Goal: Task Accomplishment & Management: Manage account settings

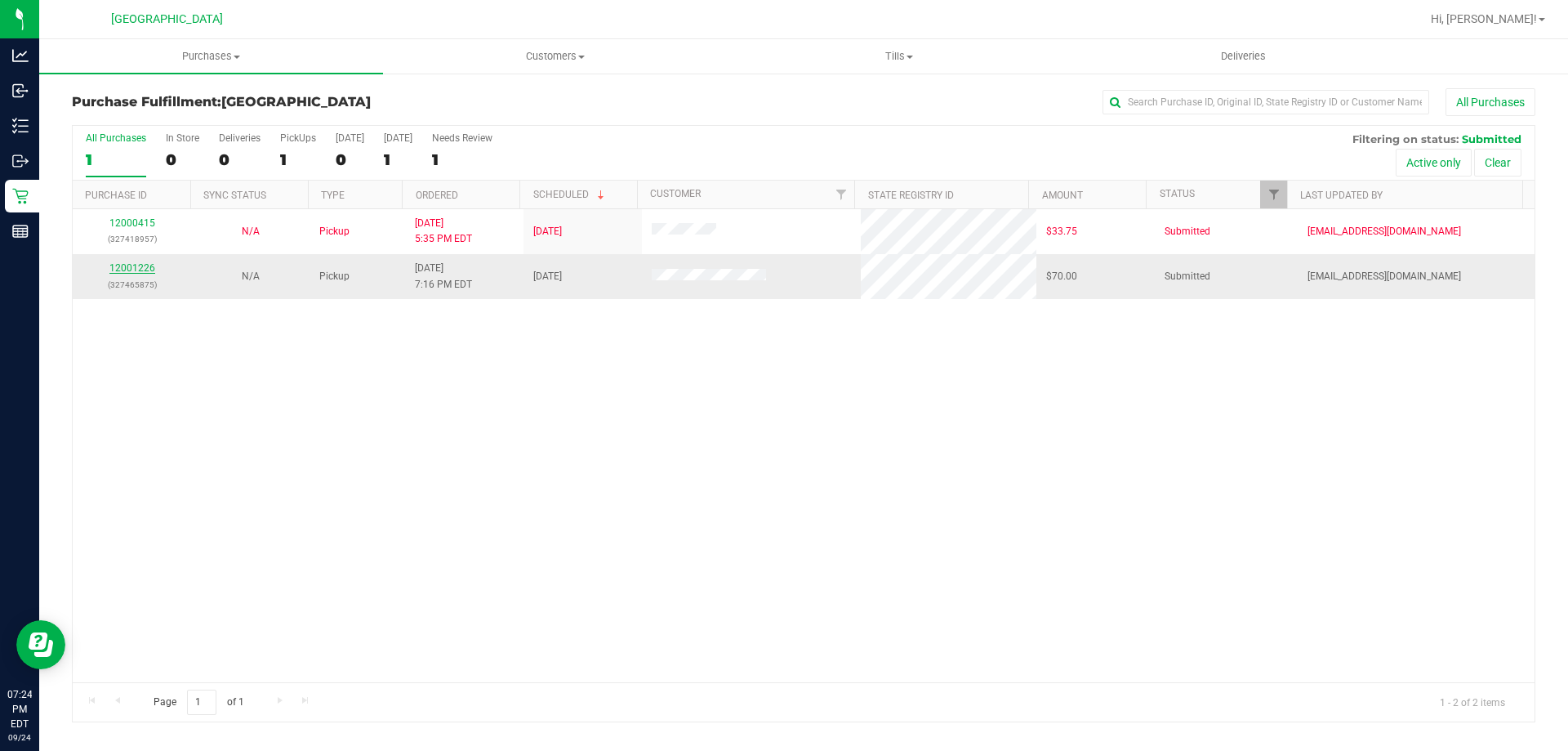
click at [132, 271] on link "12001226" at bounding box center [131, 268] width 45 height 11
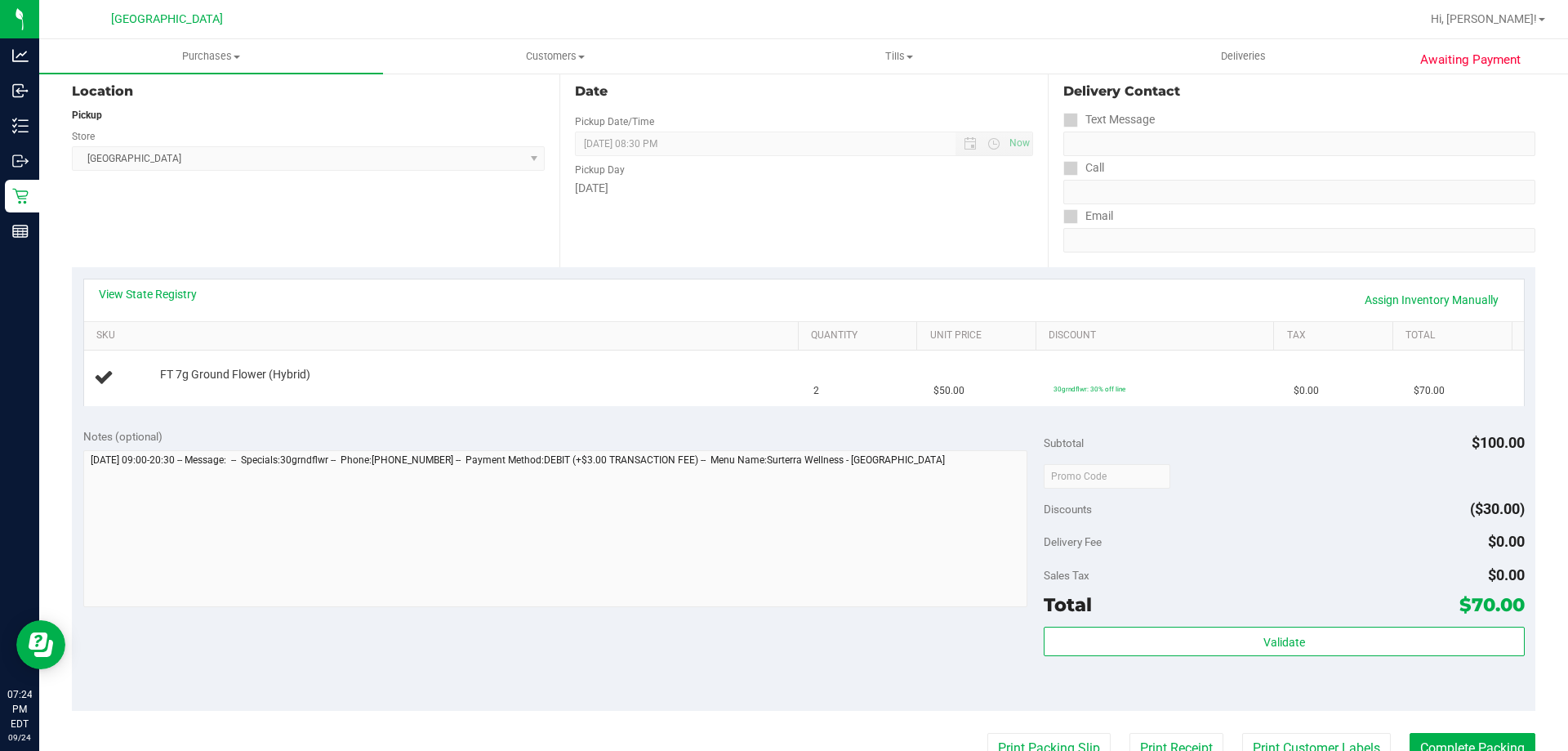
scroll to position [427, 0]
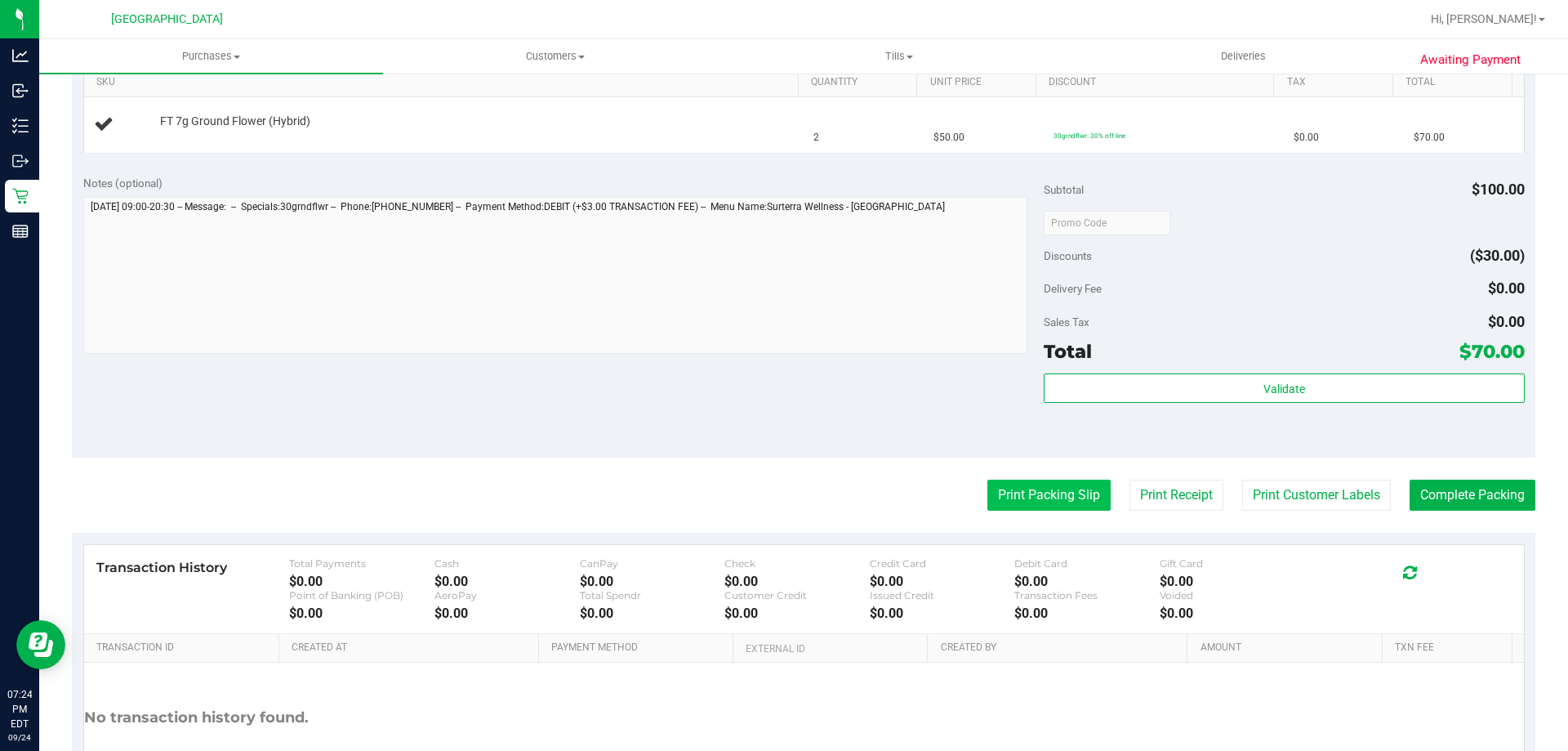
click at [988, 491] on button "Print Packing Slip" at bounding box center [1049, 495] width 123 height 31
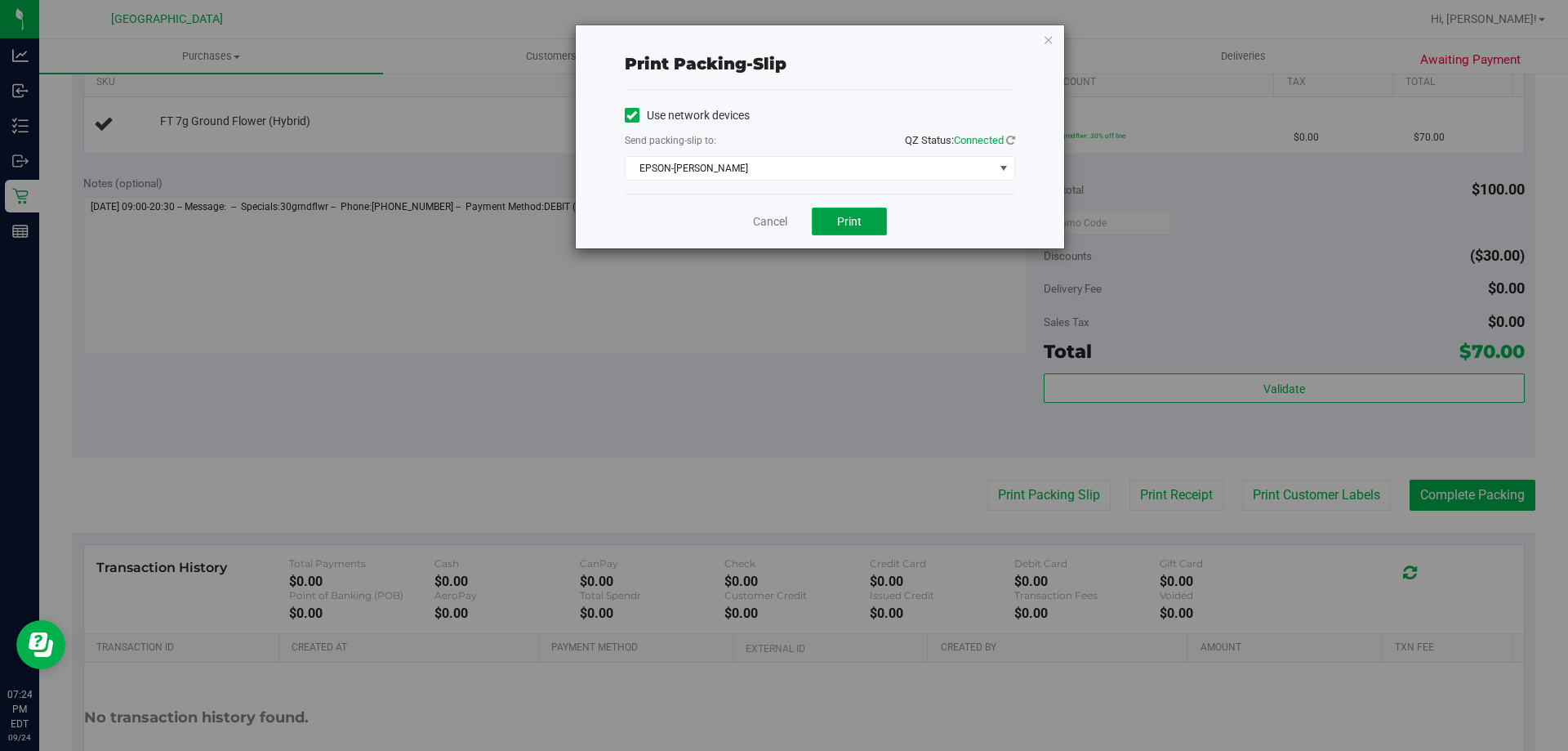
click at [844, 217] on span "Print" at bounding box center [849, 221] width 24 height 13
click at [774, 227] on link "Cancel" at bounding box center [770, 221] width 34 height 18
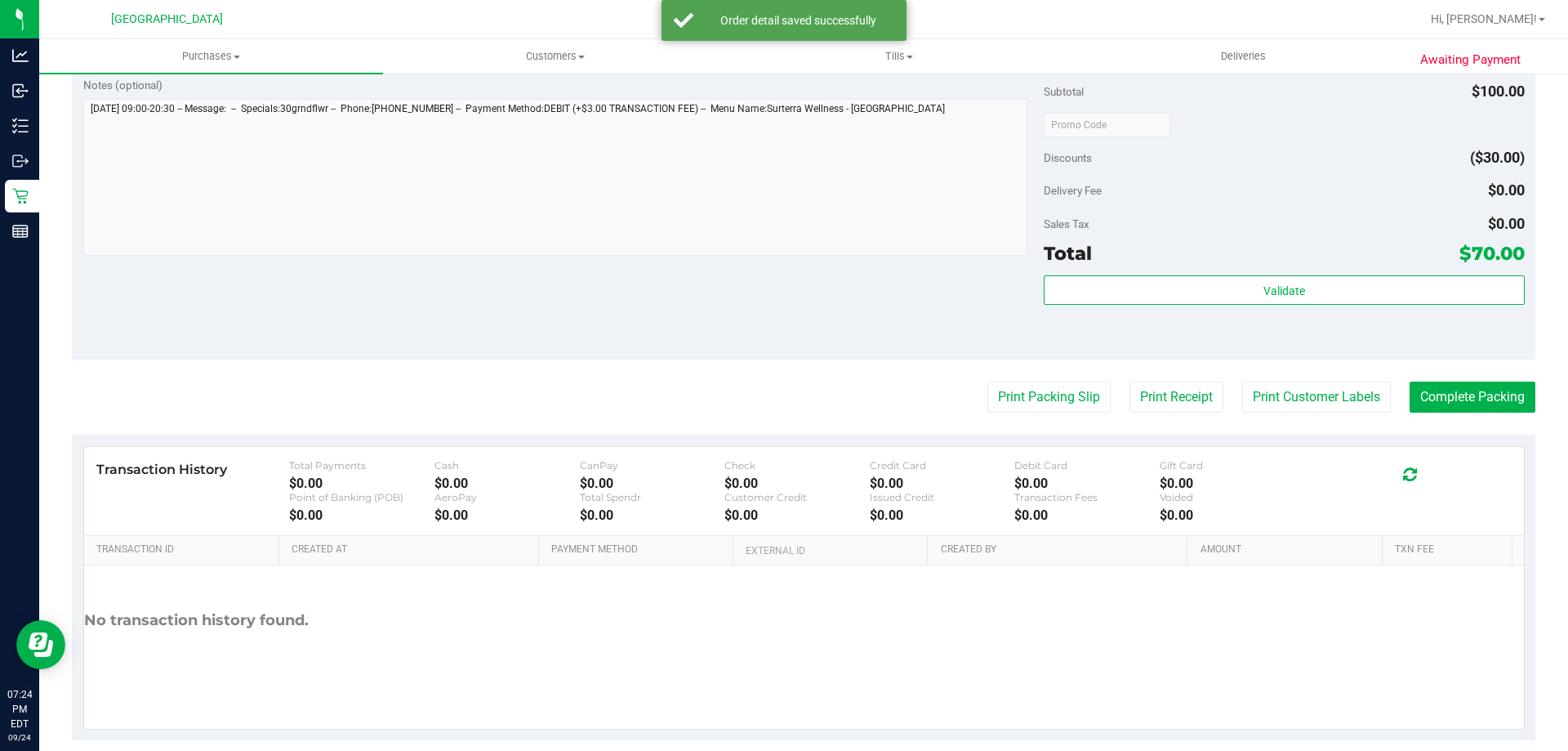
scroll to position [585, 0]
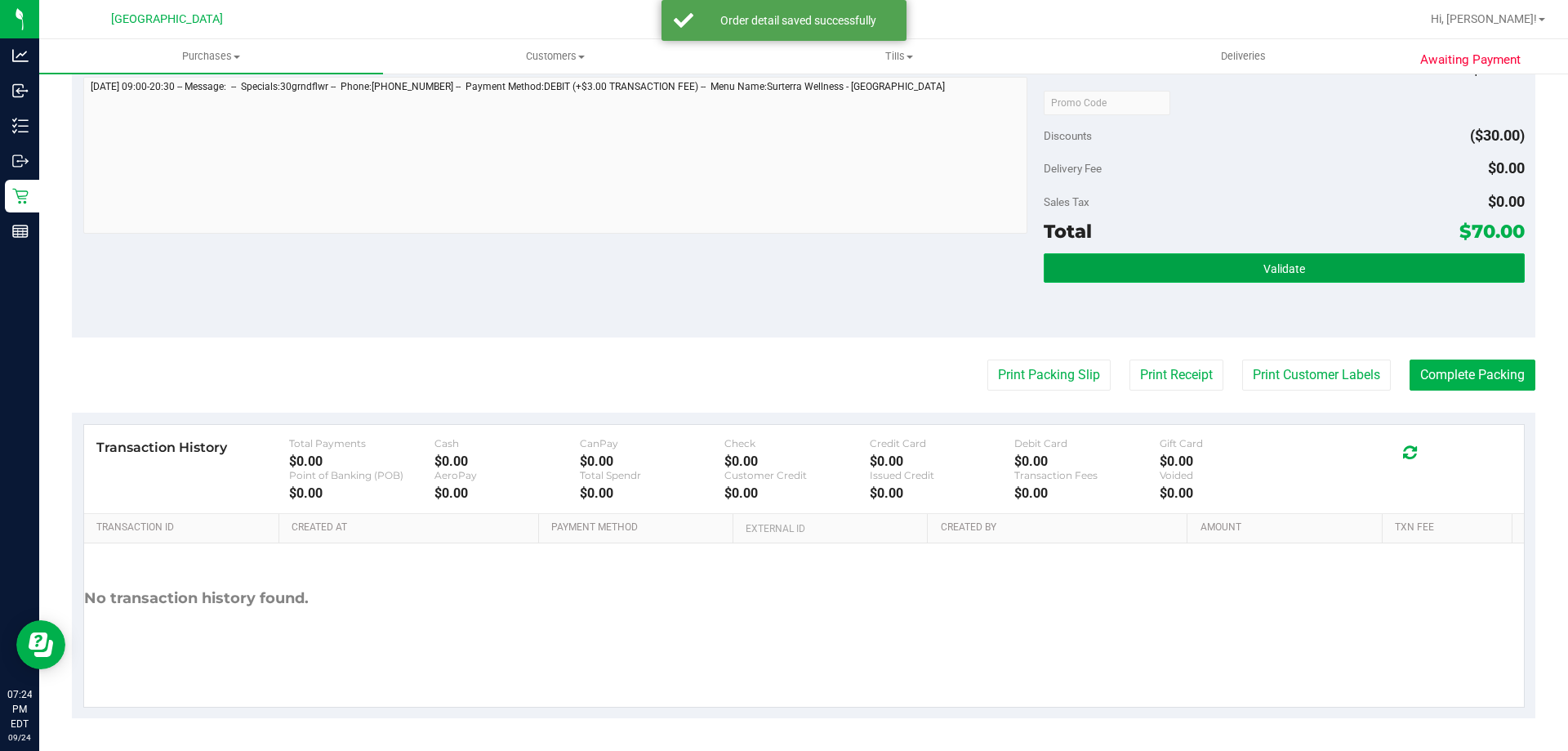
click at [1201, 278] on button "Validate" at bounding box center [1284, 269] width 480 height 30
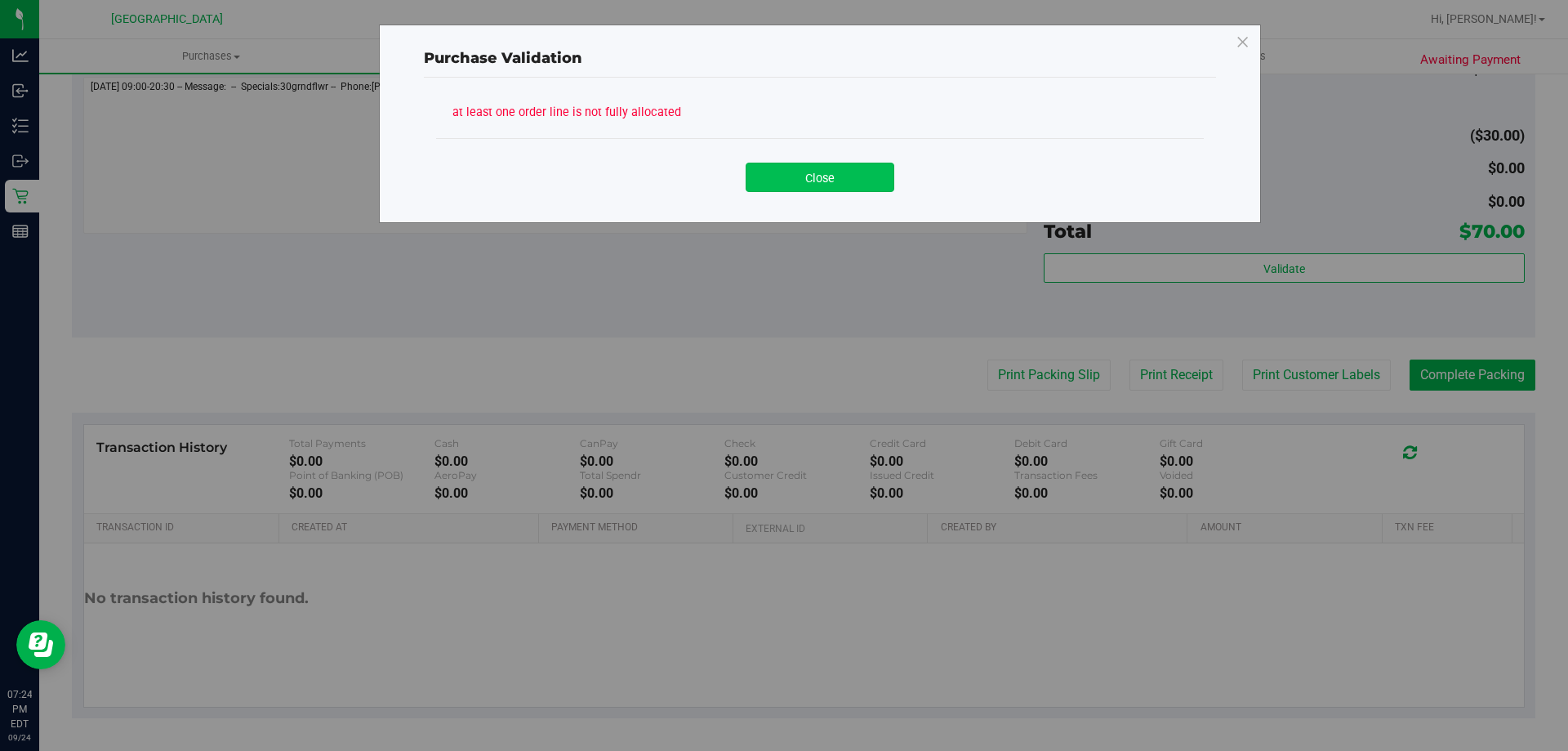
click at [819, 191] on button "Close" at bounding box center [820, 178] width 149 height 30
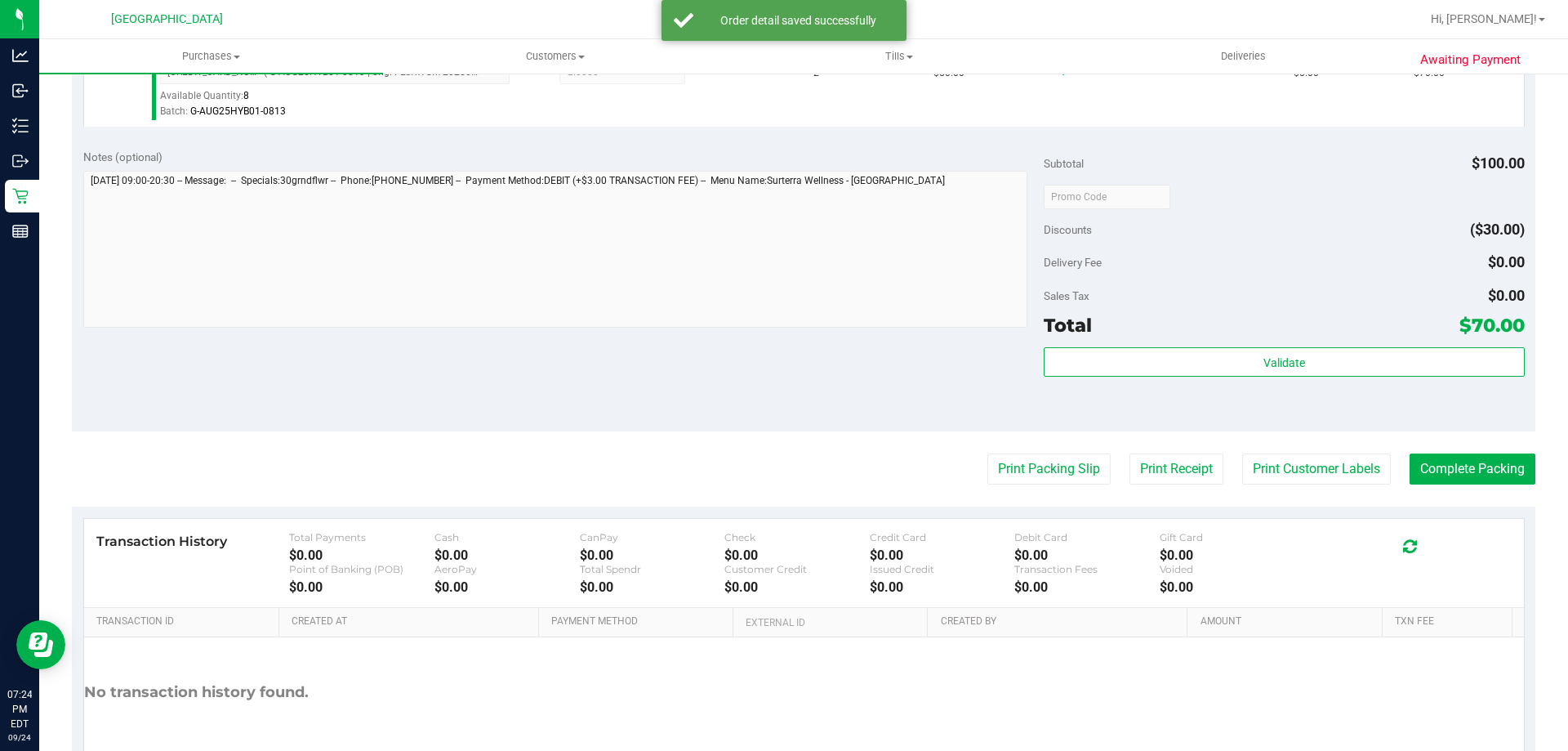
scroll to position [540, 0]
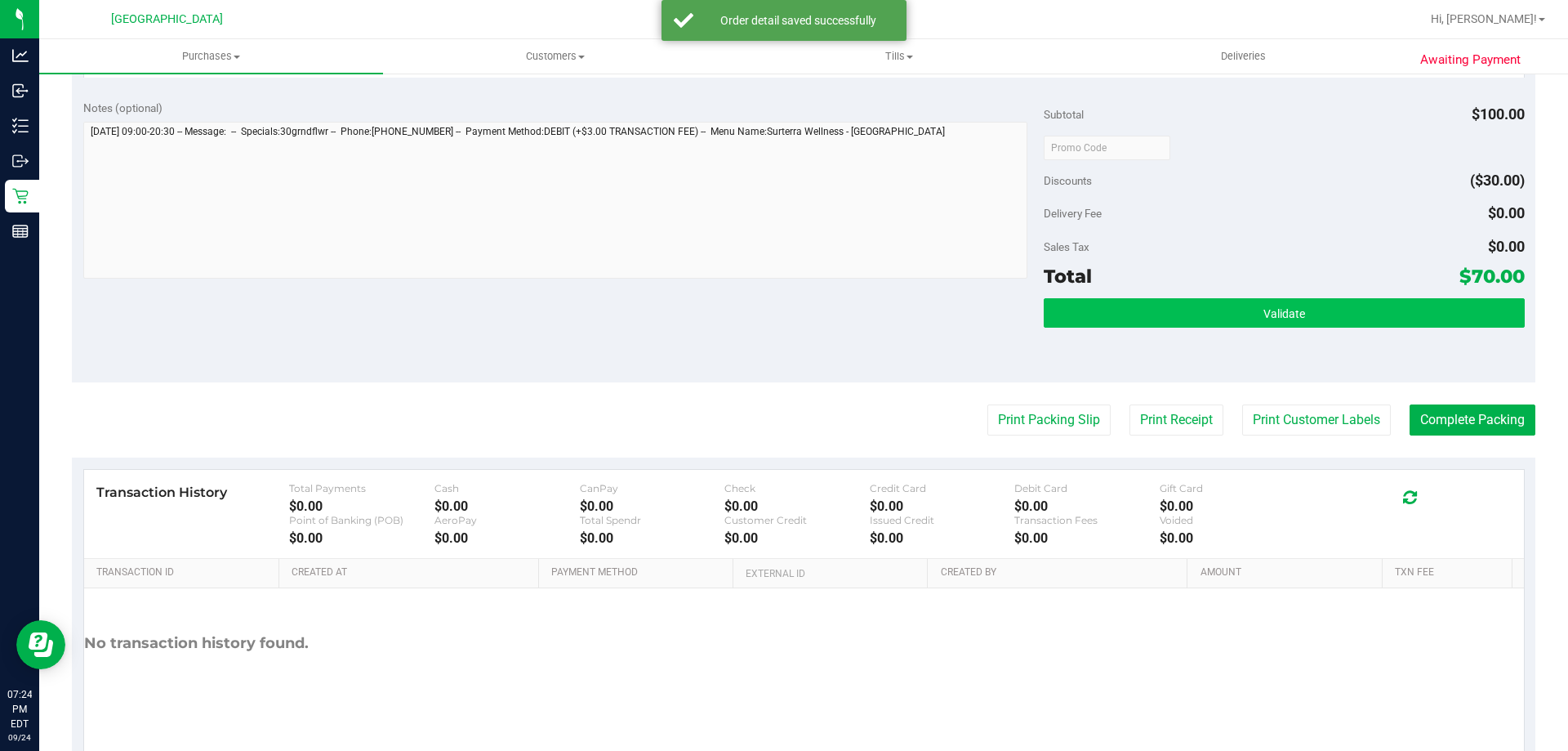
click at [1177, 306] on button "Validate" at bounding box center [1284, 313] width 480 height 30
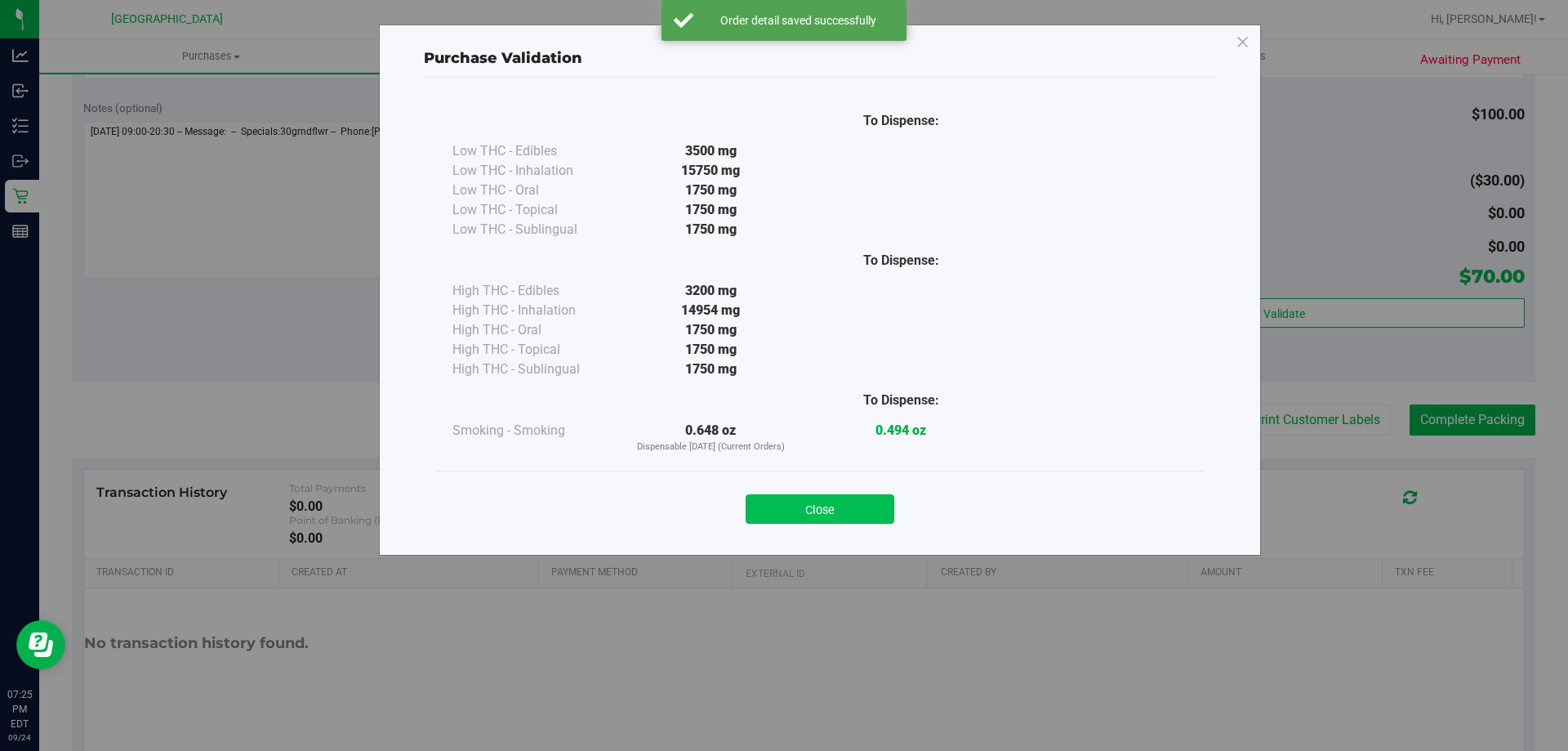
click at [841, 508] on button "Close" at bounding box center [820, 509] width 149 height 30
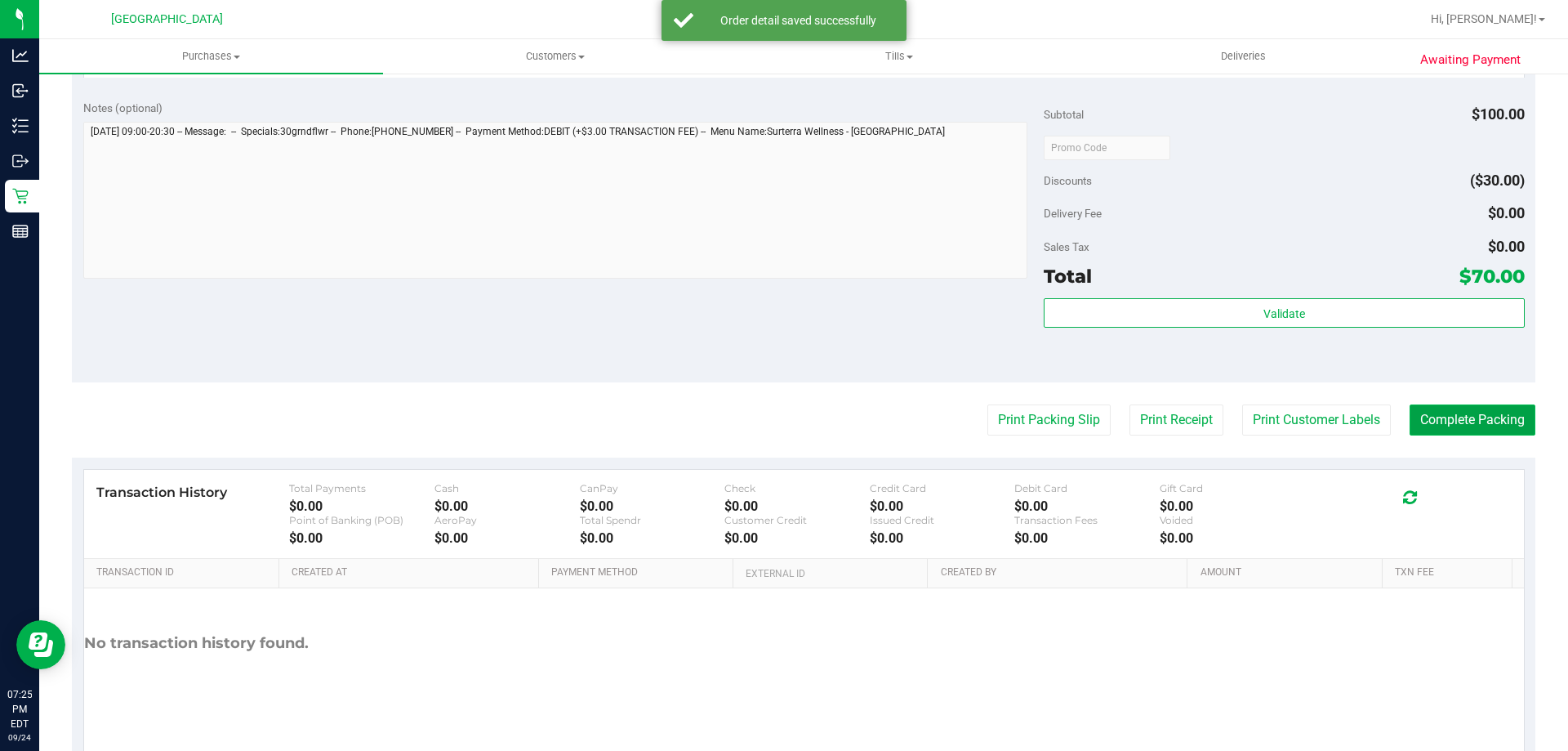
click at [1441, 424] on button "Complete Packing" at bounding box center [1473, 420] width 126 height 31
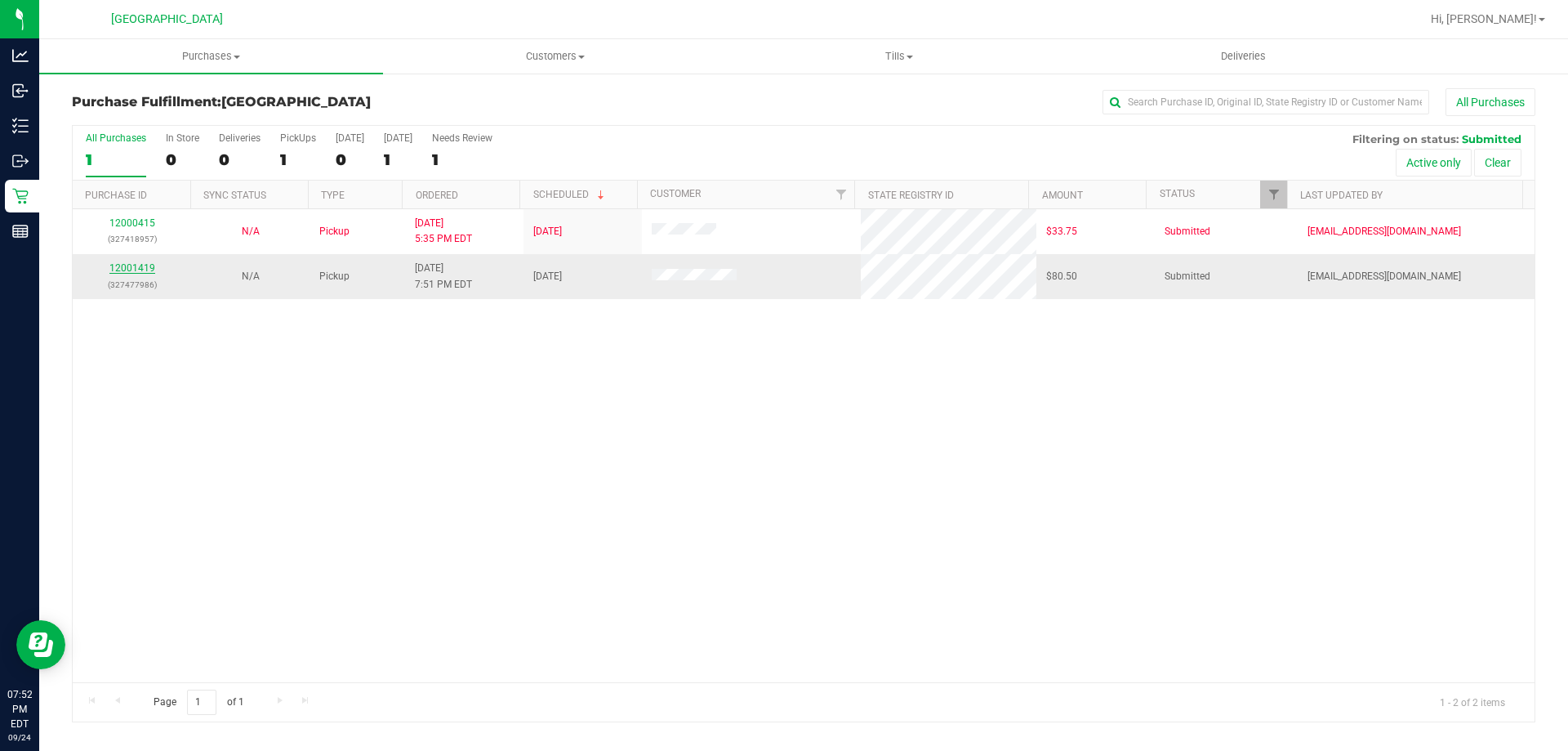
click at [142, 269] on link "12001419" at bounding box center [131, 268] width 45 height 11
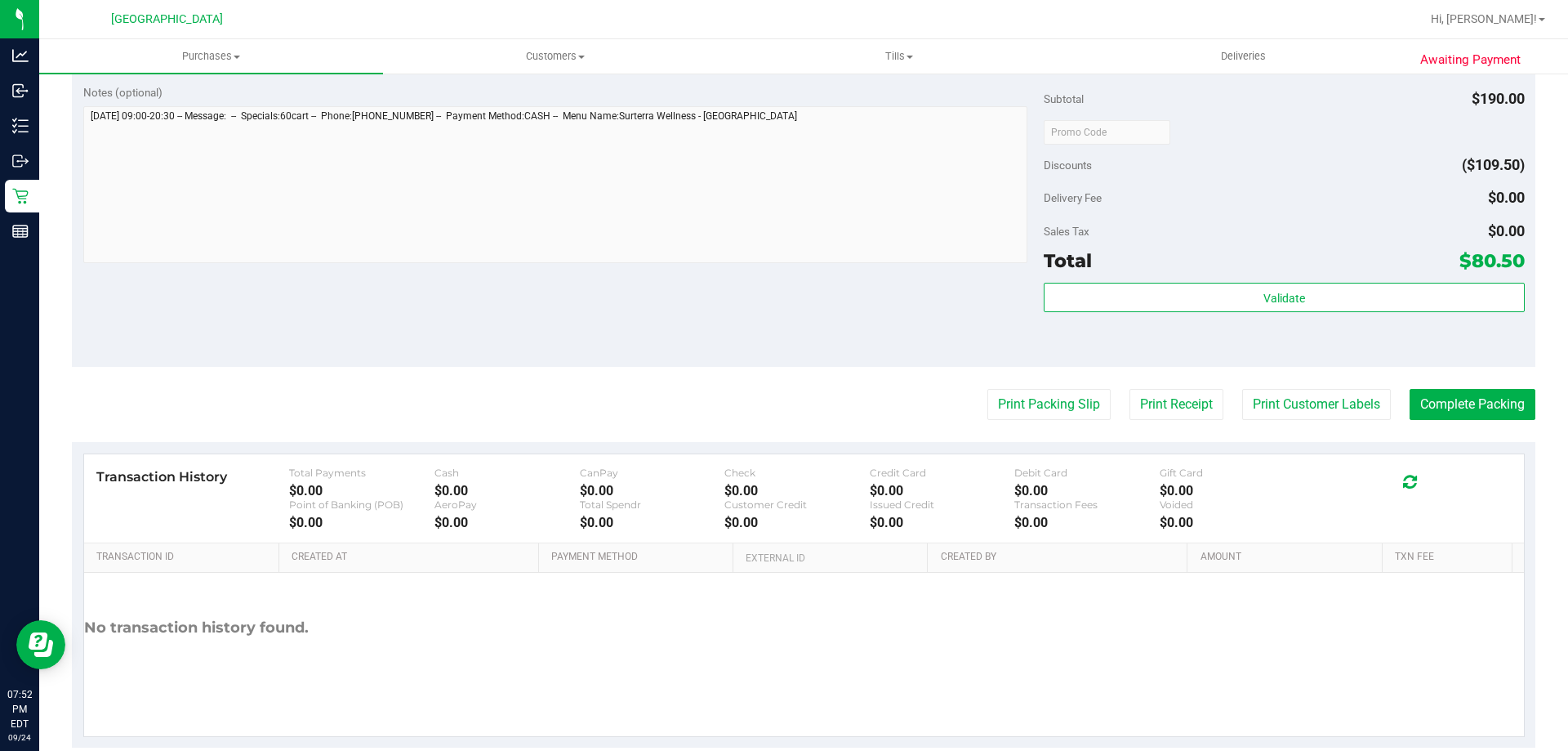
scroll to position [632, 0]
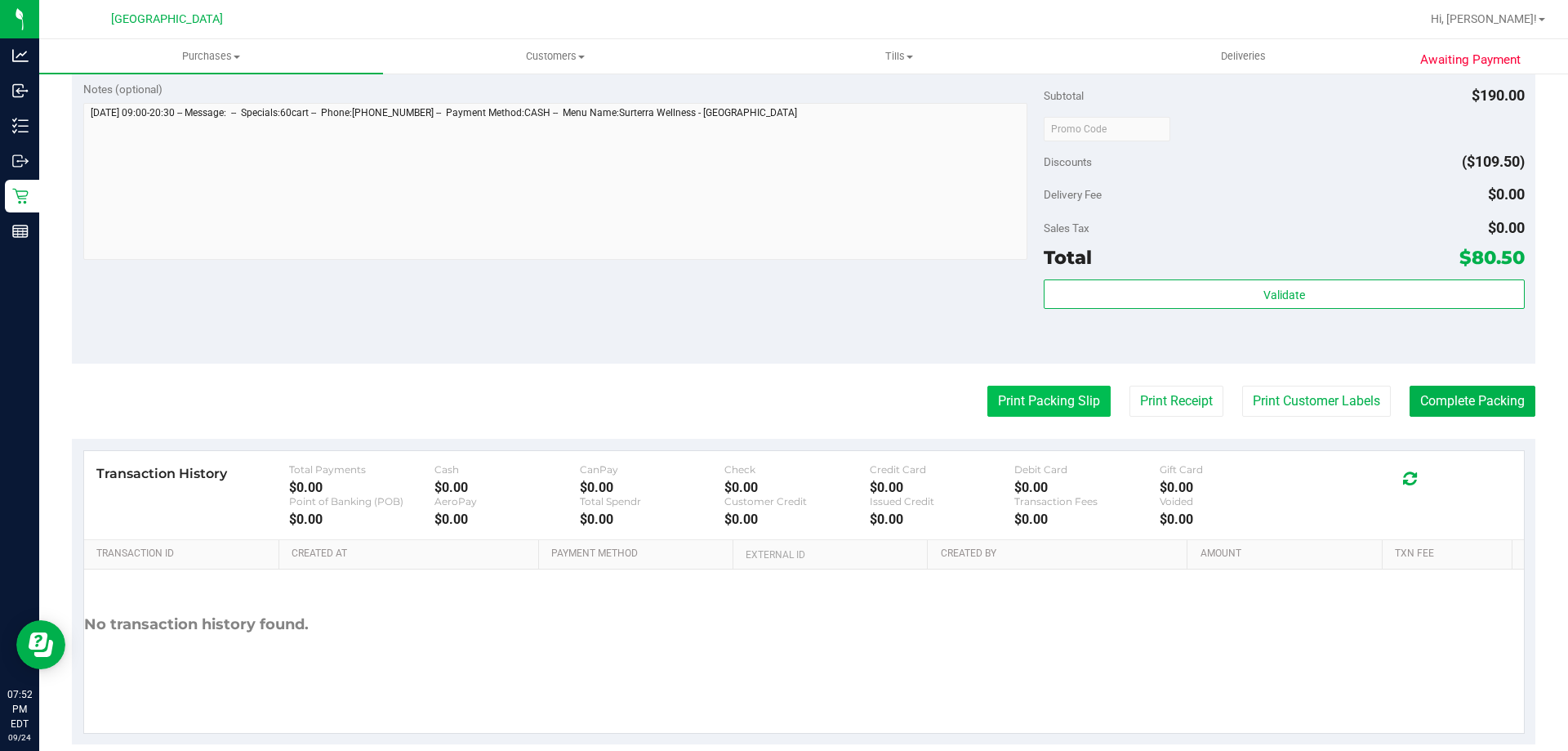
click at [1066, 410] on button "Print Packing Slip" at bounding box center [1049, 401] width 123 height 31
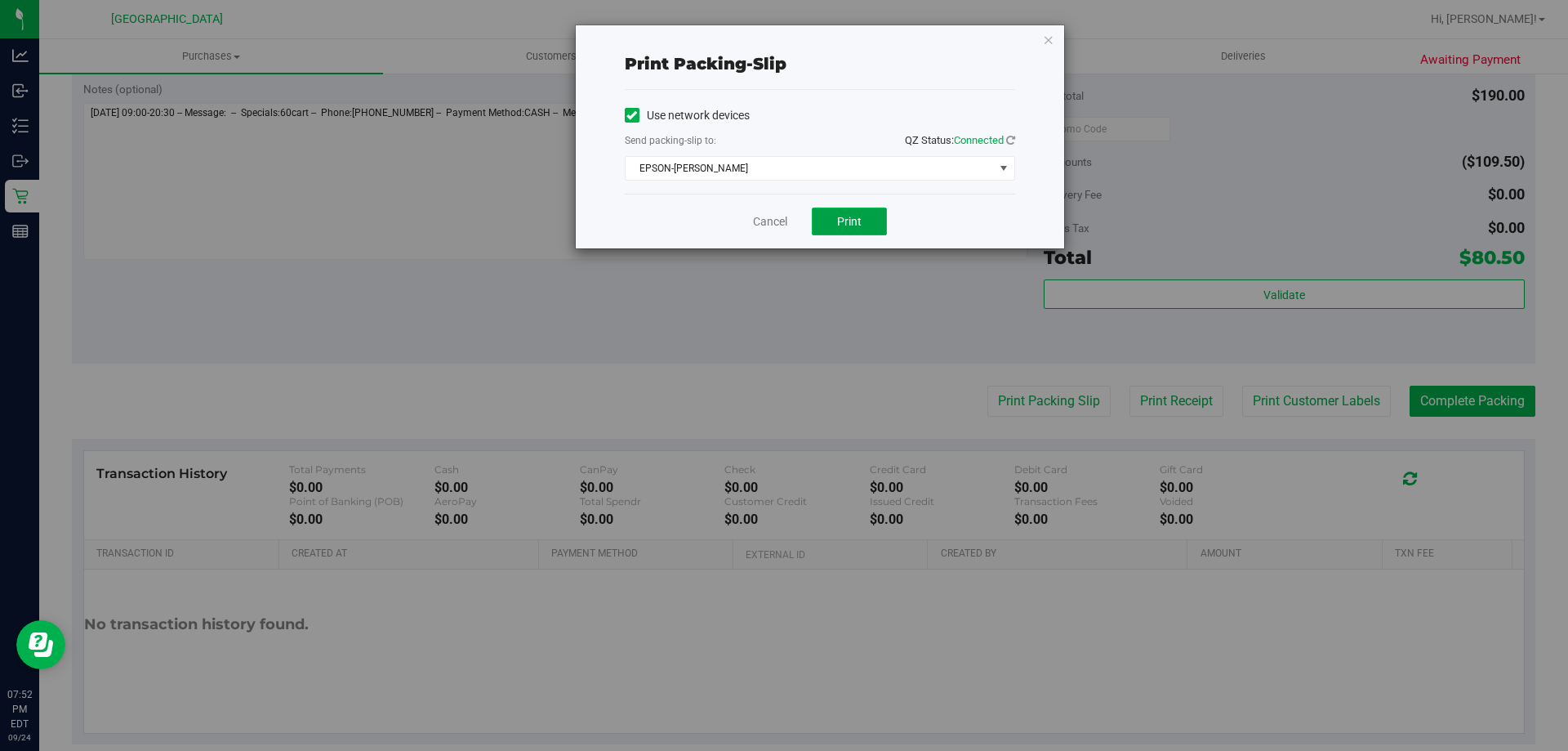
click at [828, 224] on button "Print" at bounding box center [849, 221] width 75 height 28
click at [763, 225] on link "Cancel" at bounding box center [770, 221] width 34 height 18
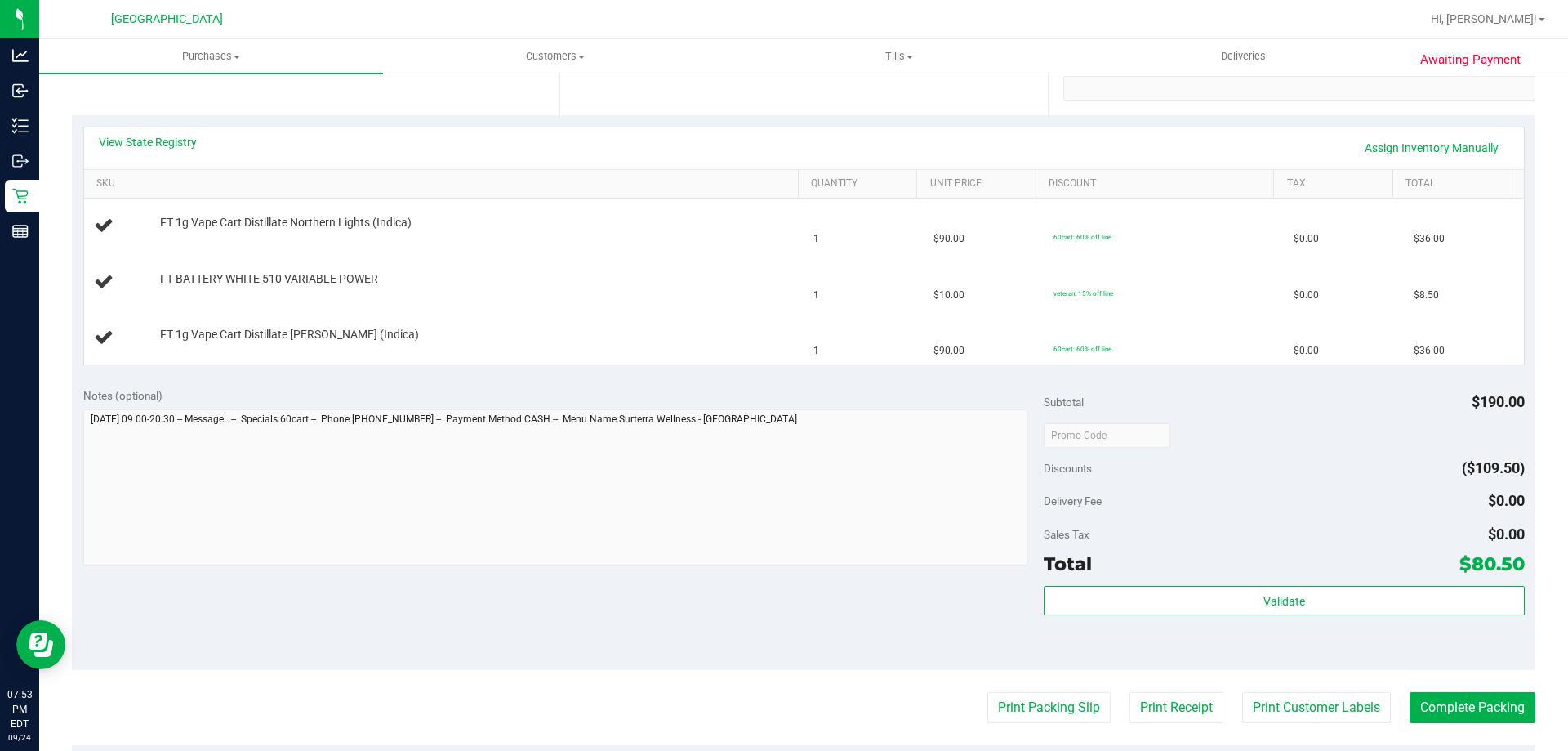
scroll to position [317, 0]
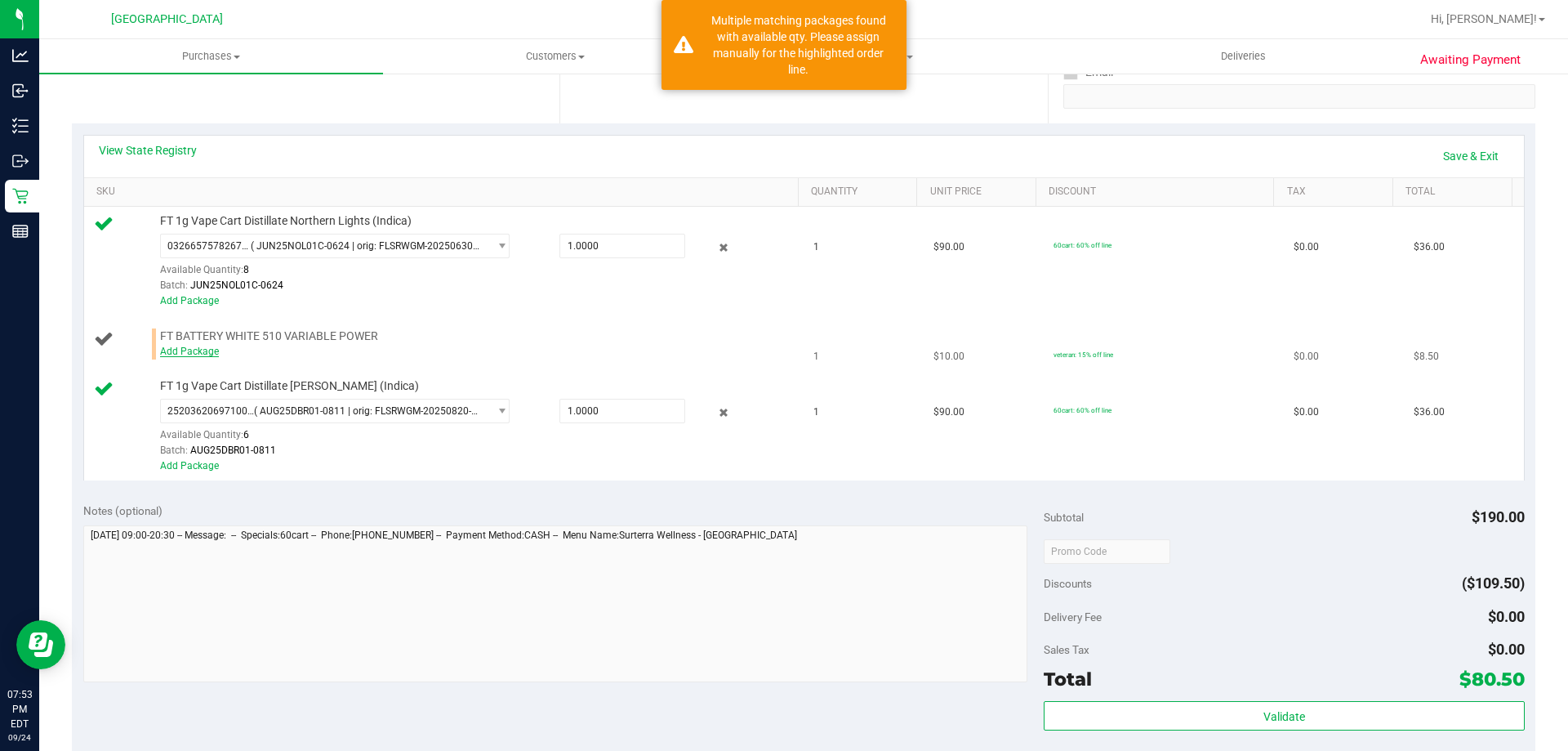
click at [192, 356] on link "Add Package" at bounding box center [190, 351] width 59 height 11
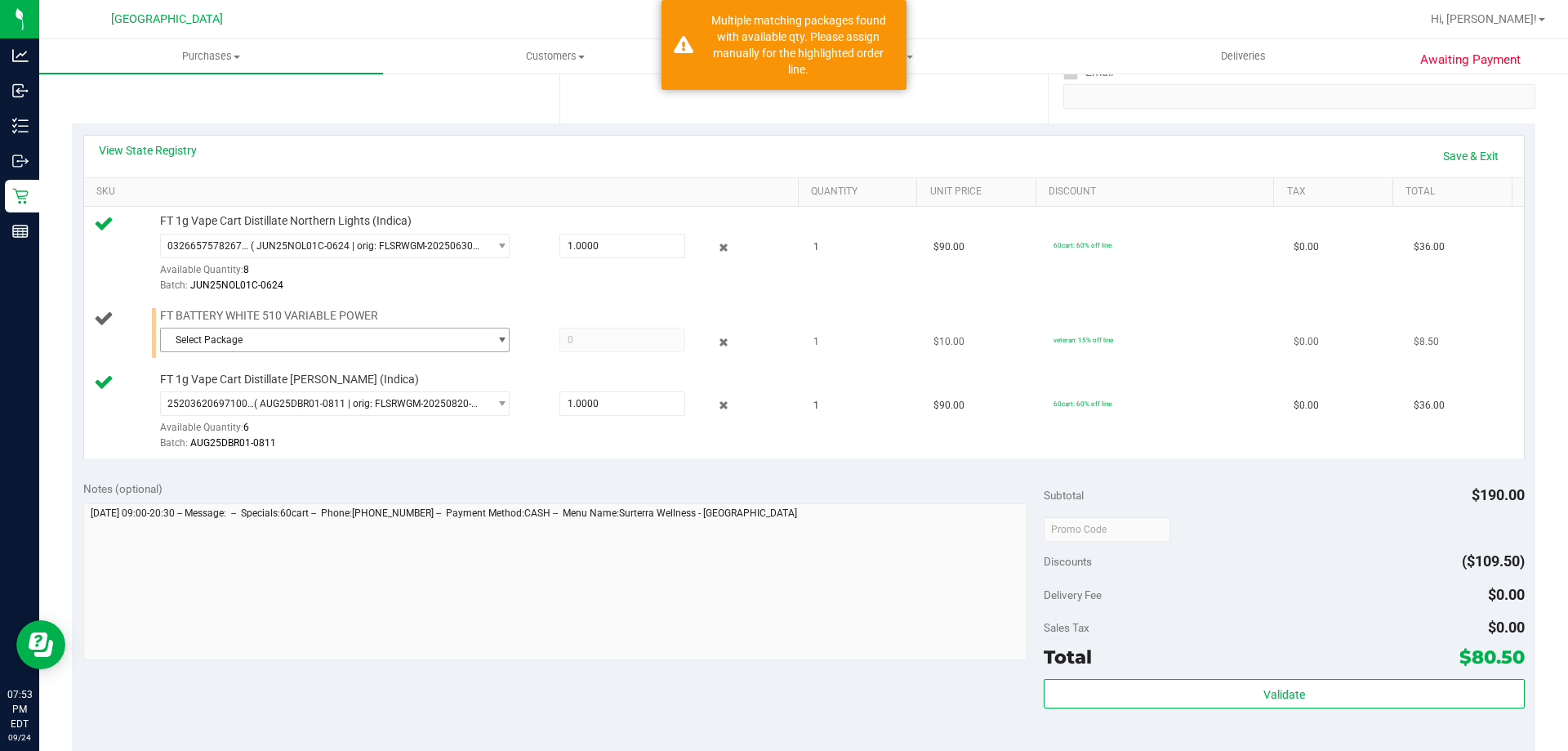
click at [288, 332] on span "Select Package" at bounding box center [325, 340] width 328 height 23
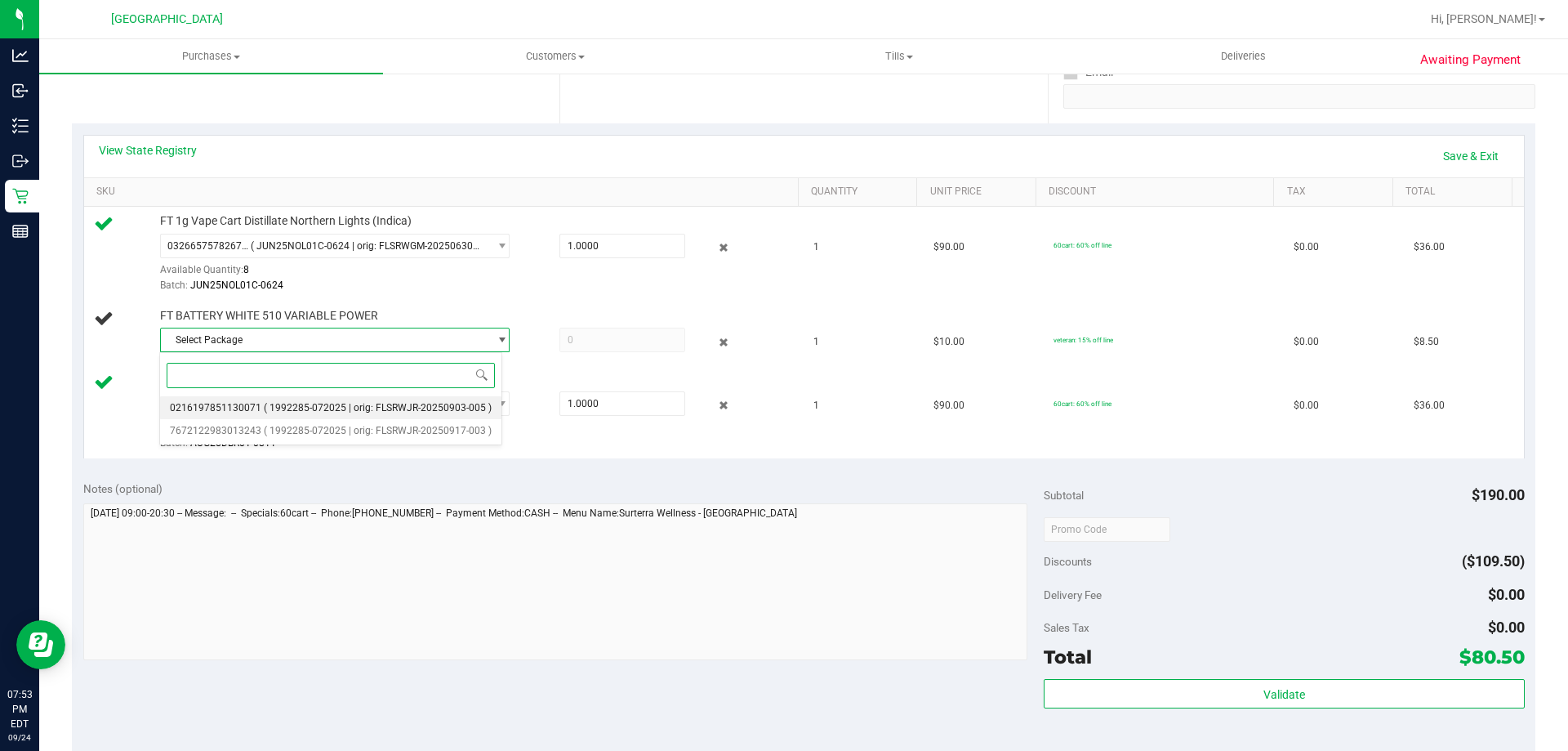
click at [297, 414] on li "0216197851130071 ( 1992285-072025 | orig: FLSRWJR-20250903-005 )" at bounding box center [330, 407] width 342 height 23
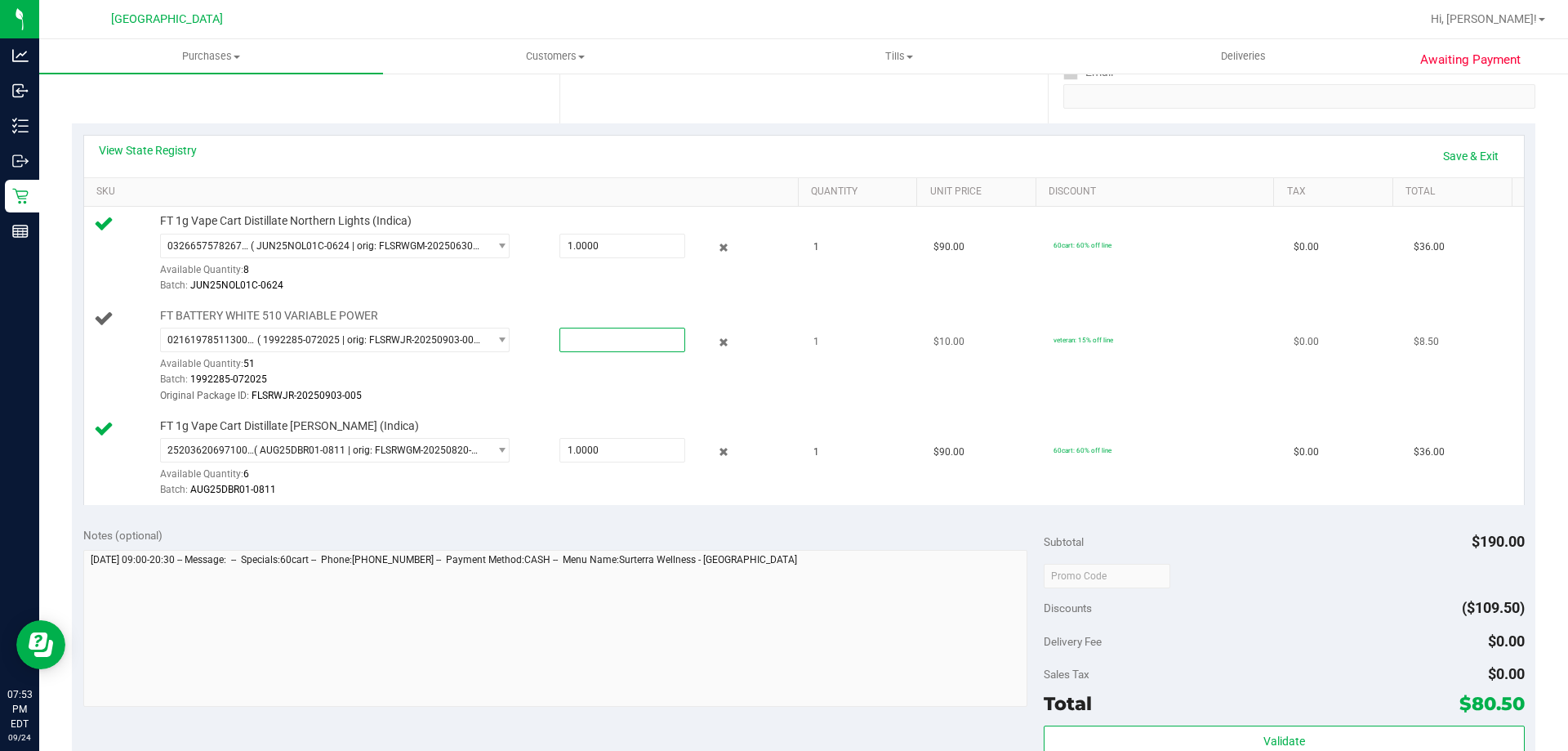
click at [592, 346] on span at bounding box center [622, 340] width 126 height 24
type input "1"
type input "1.0000"
click at [585, 406] on td "FT BATTERY WHITE 510 VARIABLE POWER 0216197851130071 ( 1992285-072025 | orig: F…" at bounding box center [444, 357] width 720 height 110
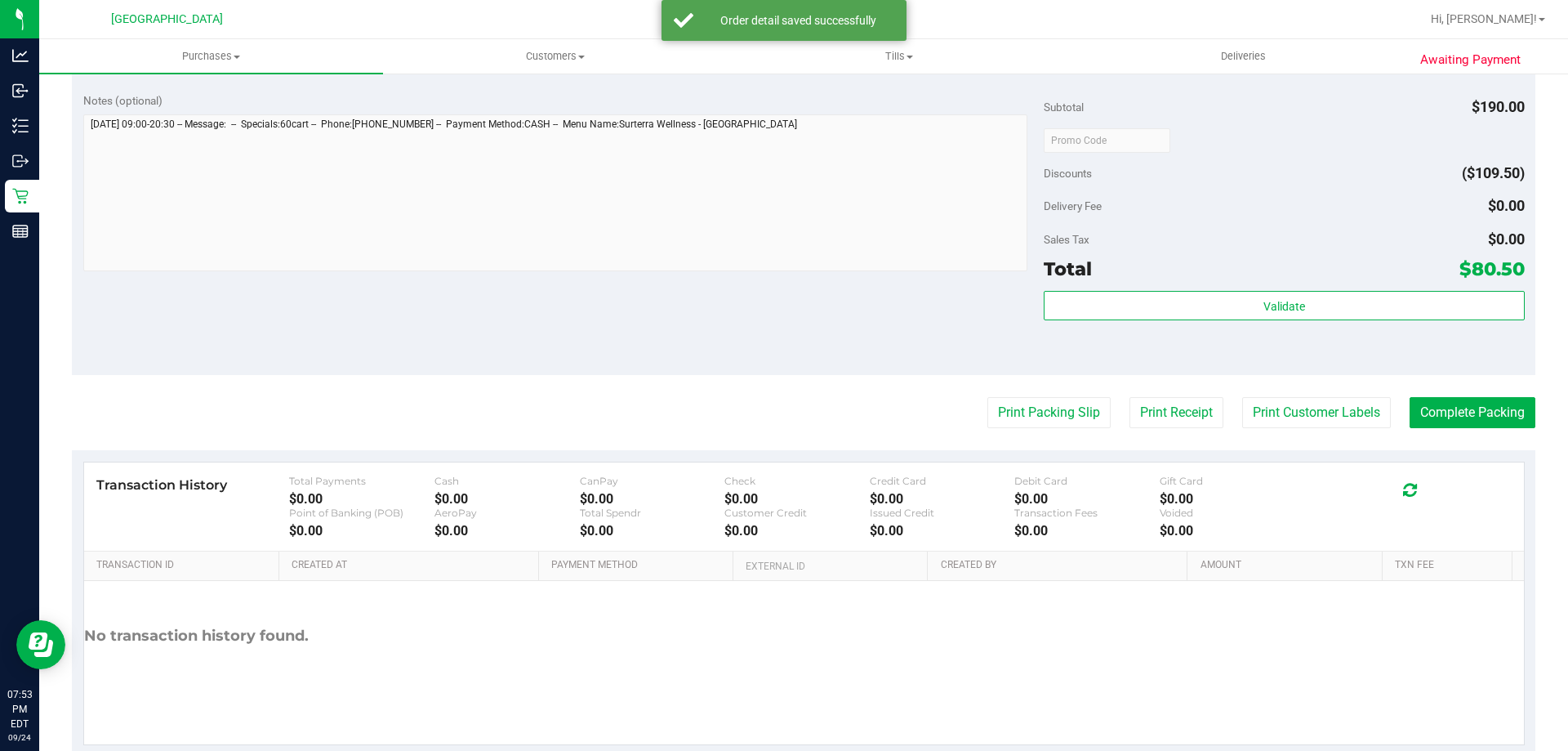
scroll to position [821, 0]
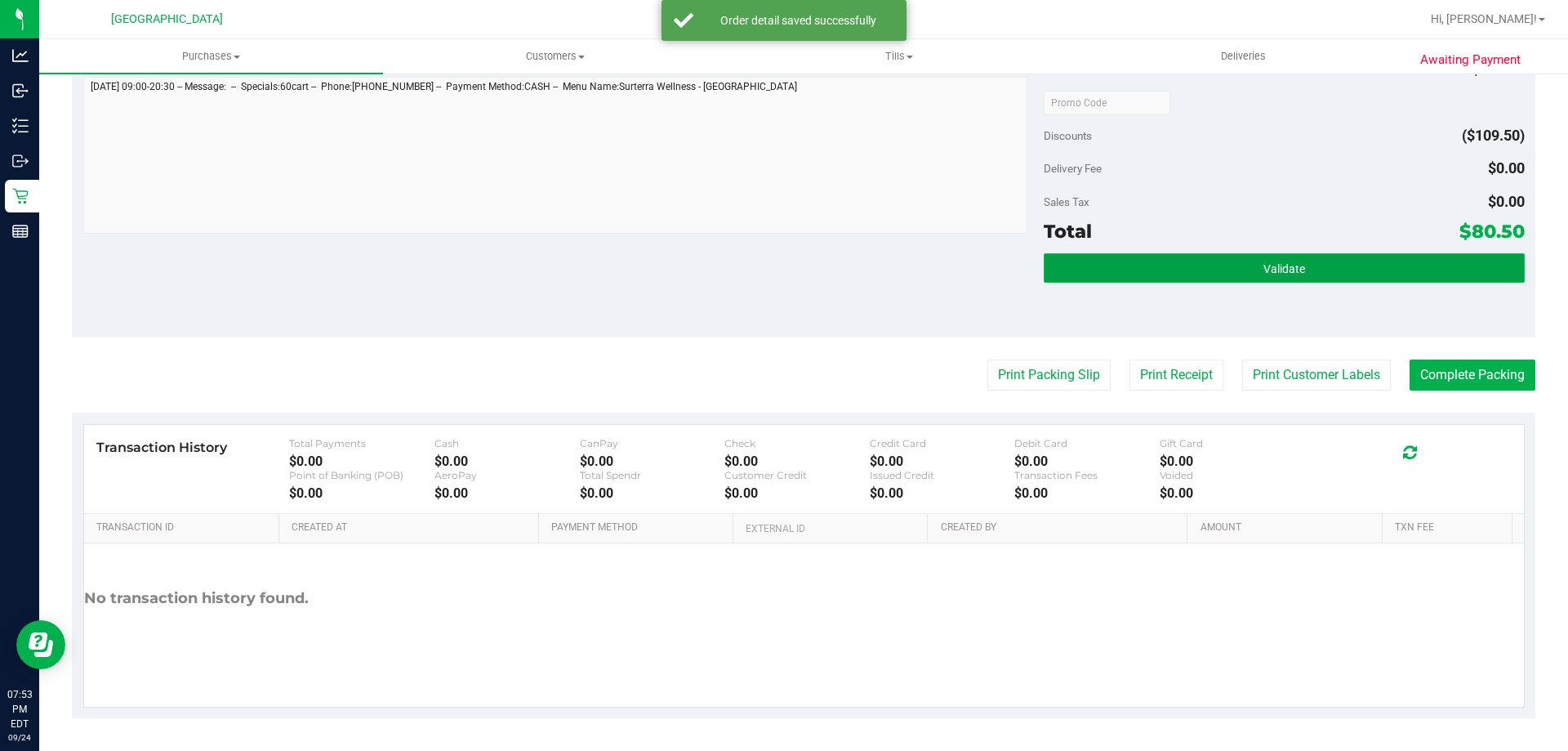
click at [1238, 276] on button "Validate" at bounding box center [1284, 269] width 480 height 30
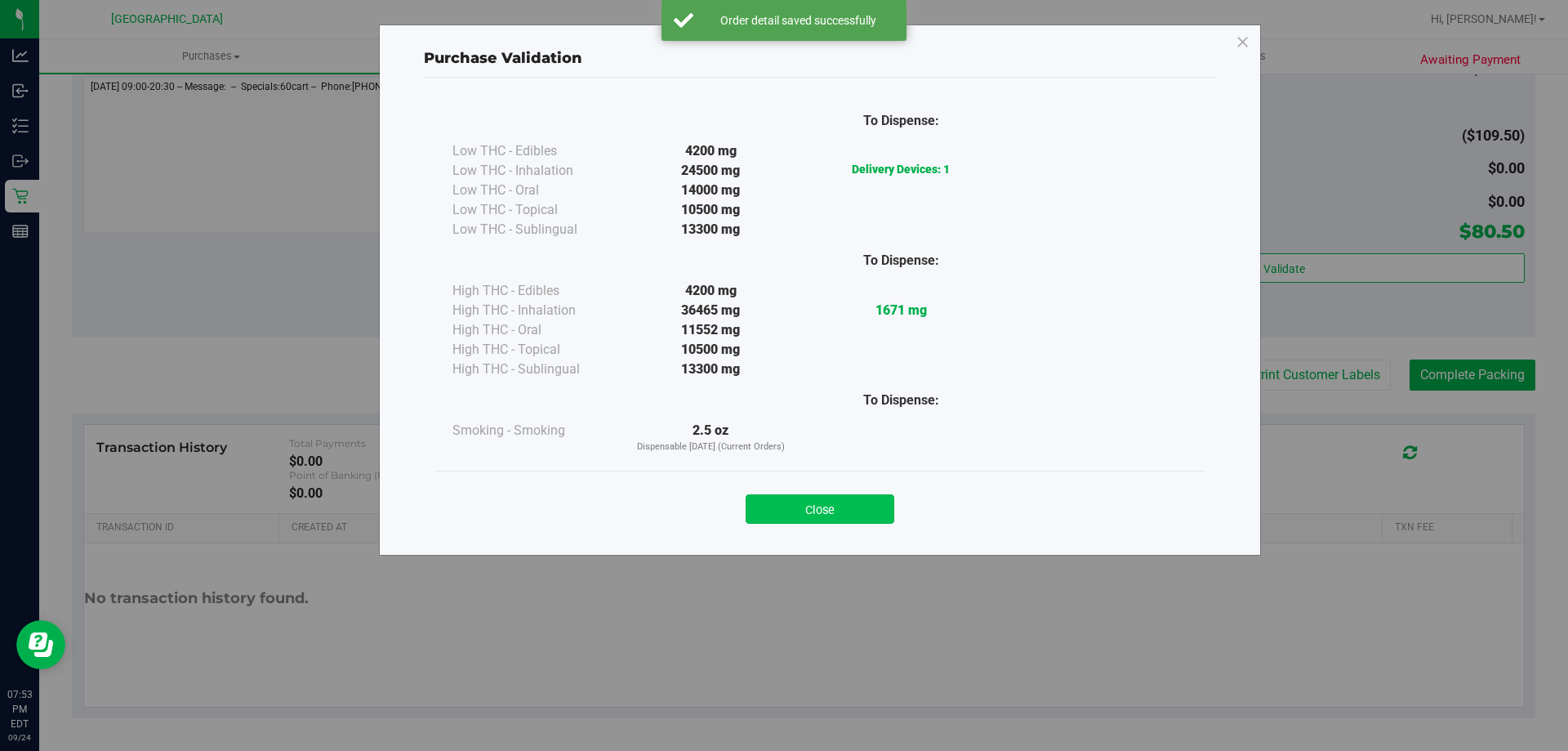
click at [816, 510] on button "Close" at bounding box center [820, 509] width 149 height 30
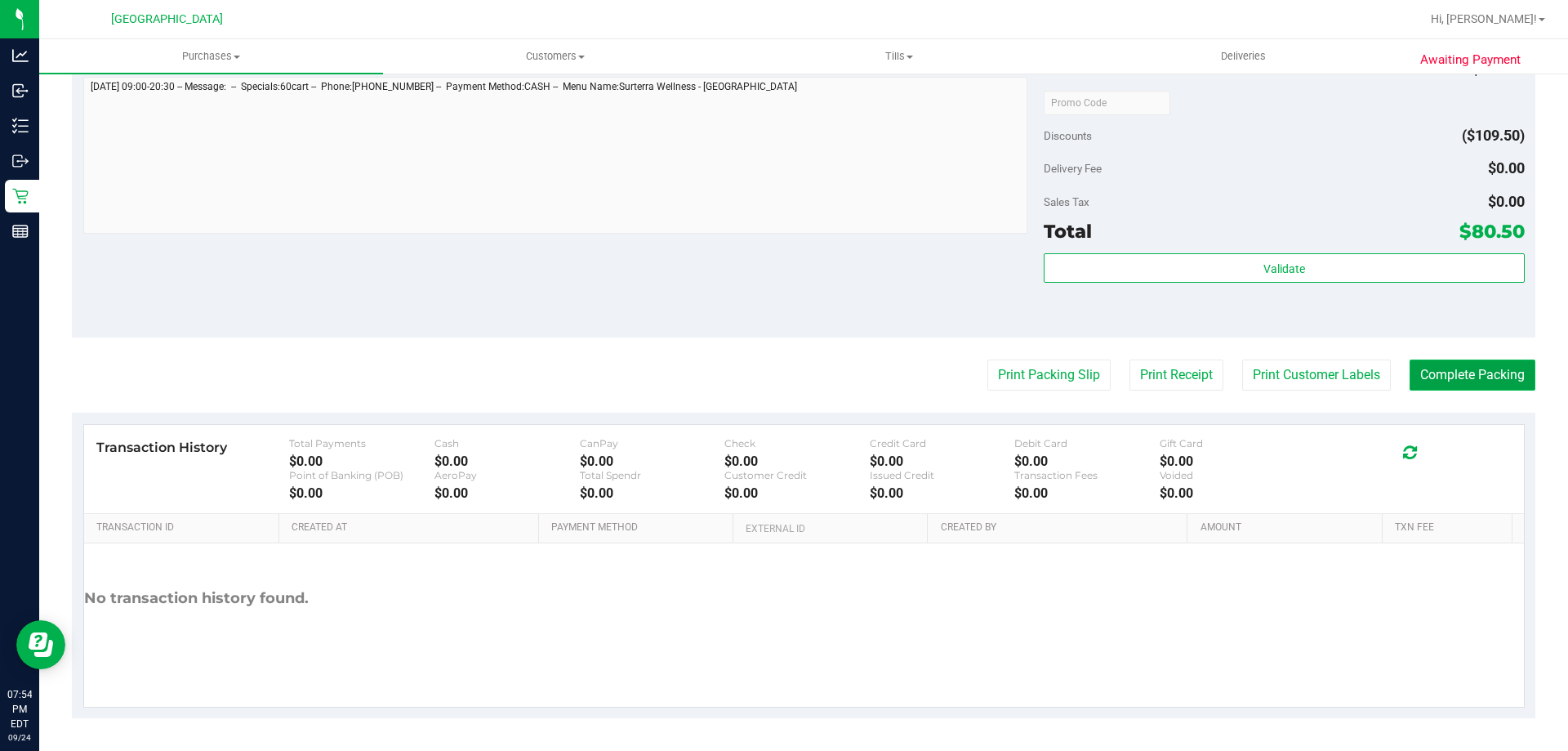
click at [1437, 379] on button "Complete Packing" at bounding box center [1473, 375] width 126 height 31
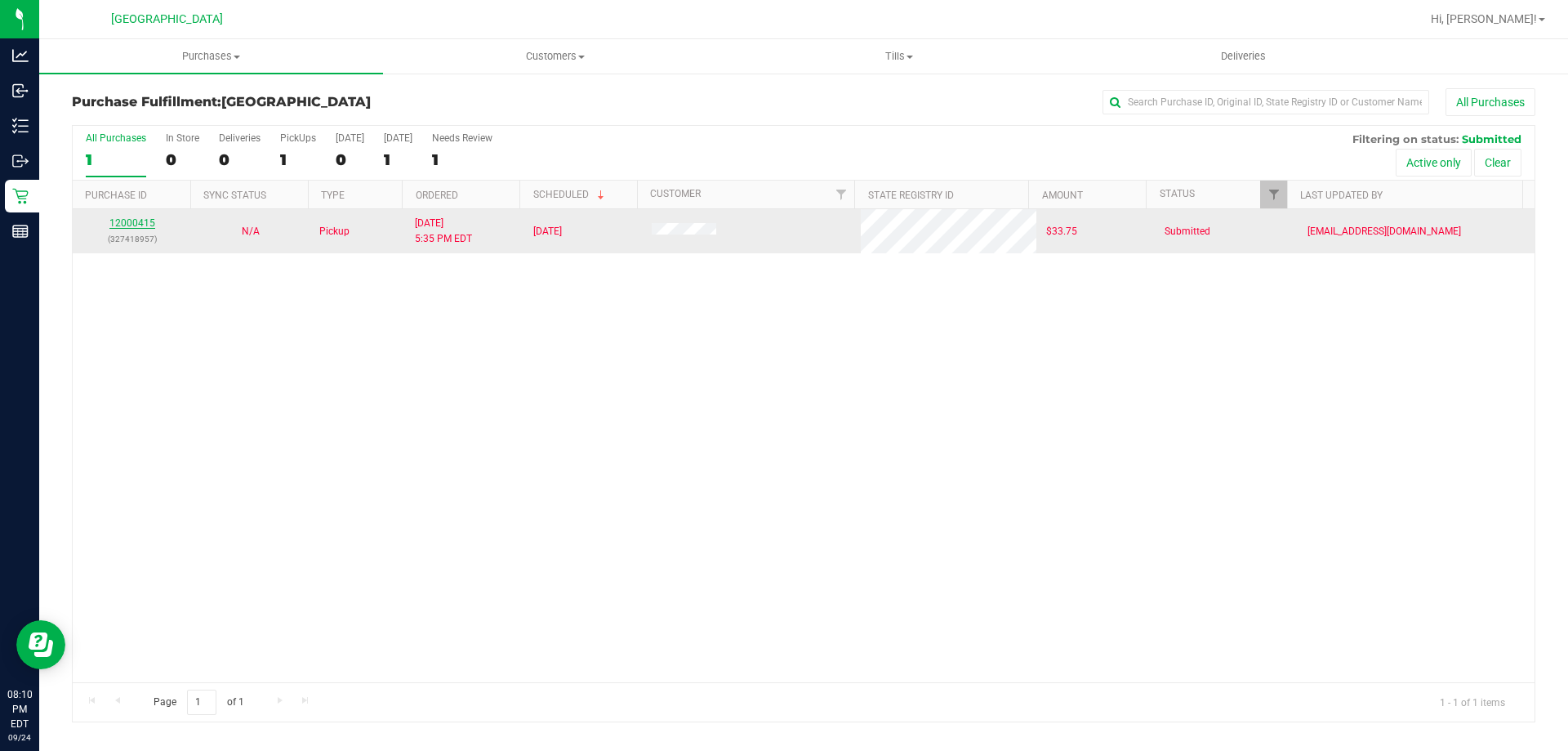
click at [144, 226] on link "12000415" at bounding box center [131, 223] width 45 height 11
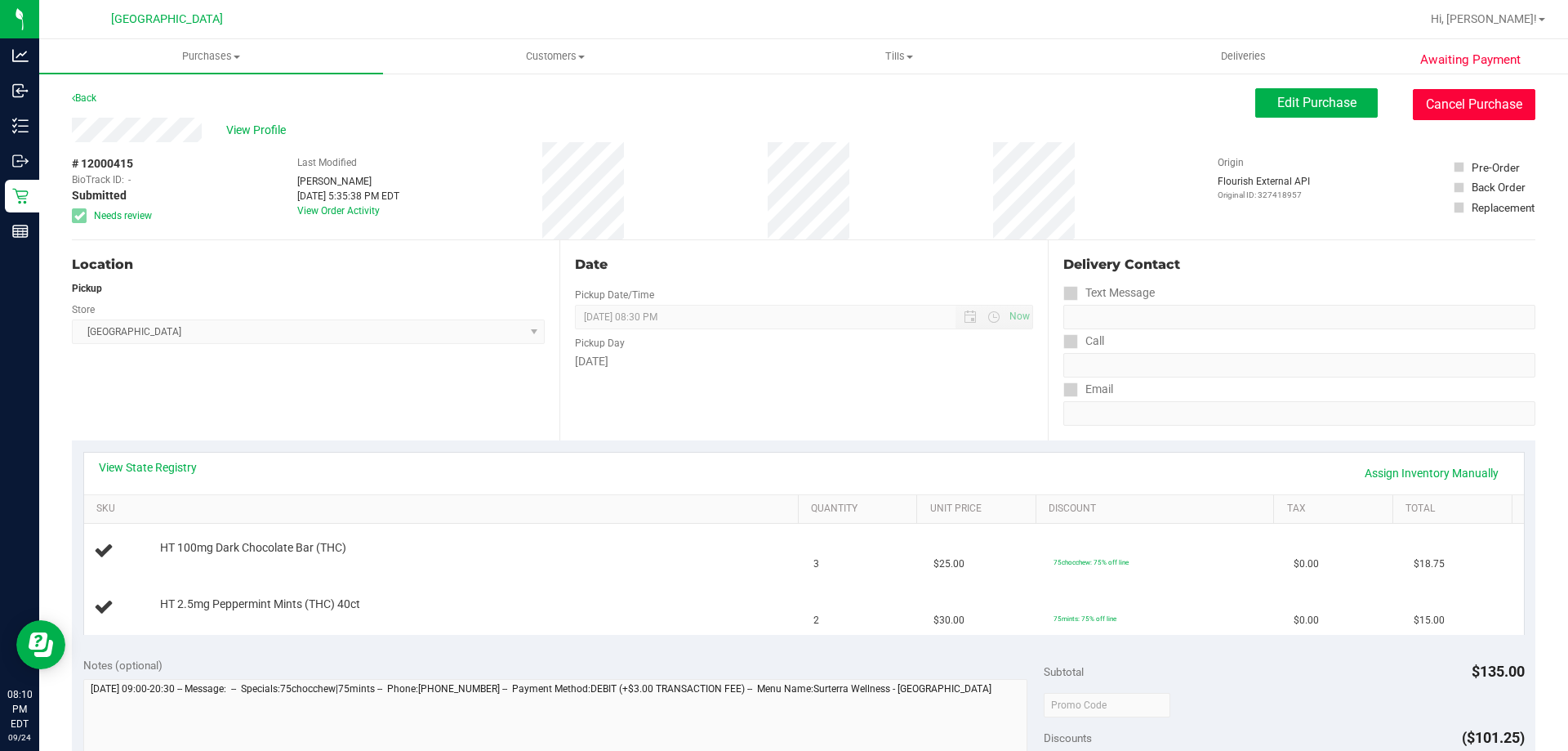
click at [1450, 107] on button "Cancel Purchase" at bounding box center [1475, 105] width 122 height 31
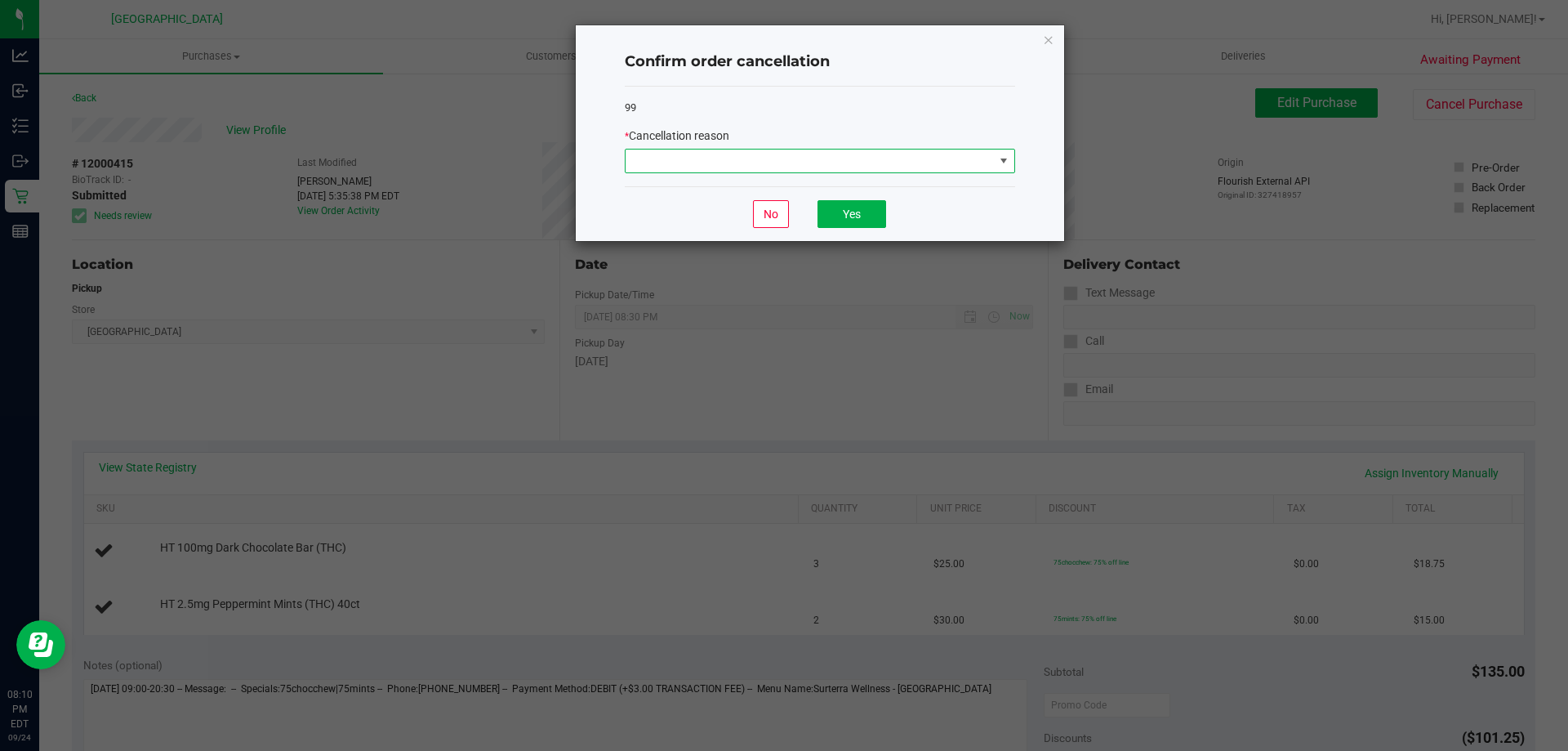
click at [859, 156] on span at bounding box center [810, 160] width 368 height 23
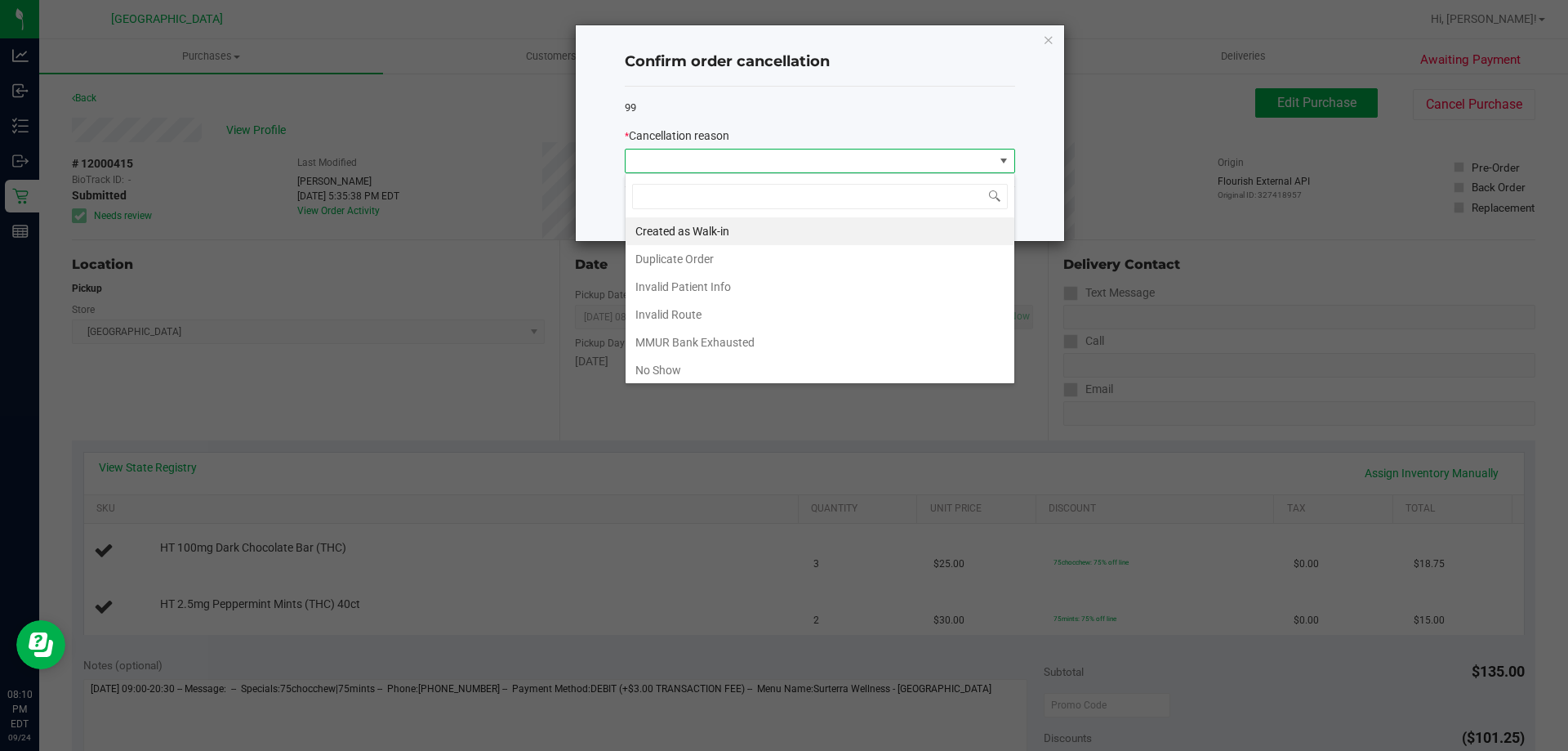
scroll to position [24, 391]
click at [741, 368] on li "No Show" at bounding box center [820, 370] width 389 height 28
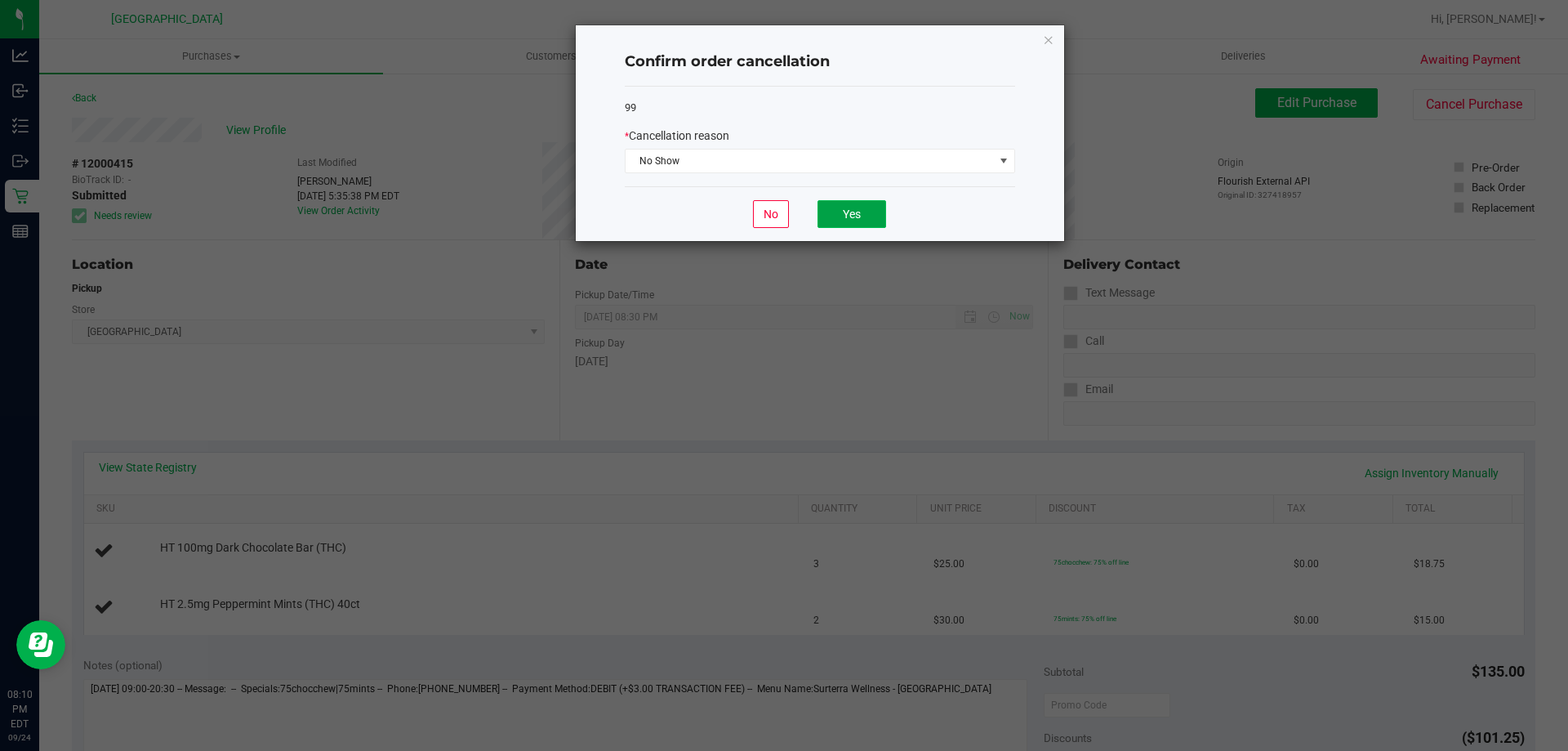
click at [854, 216] on button "Yes" at bounding box center [852, 214] width 68 height 28
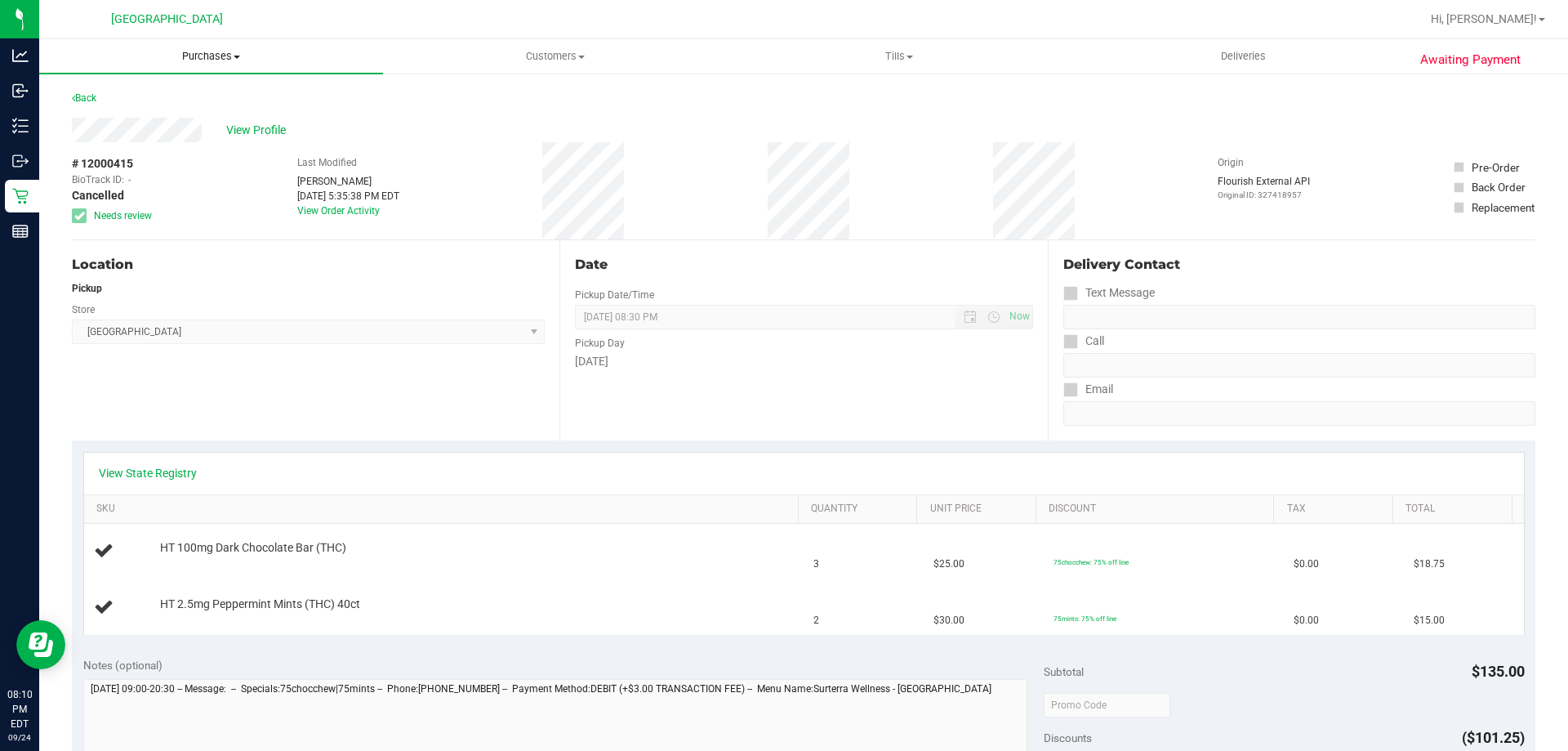
click at [206, 56] on span "Purchases" at bounding box center [210, 56] width 343 height 15
click at [210, 116] on li "Fulfillment" at bounding box center [210, 118] width 343 height 19
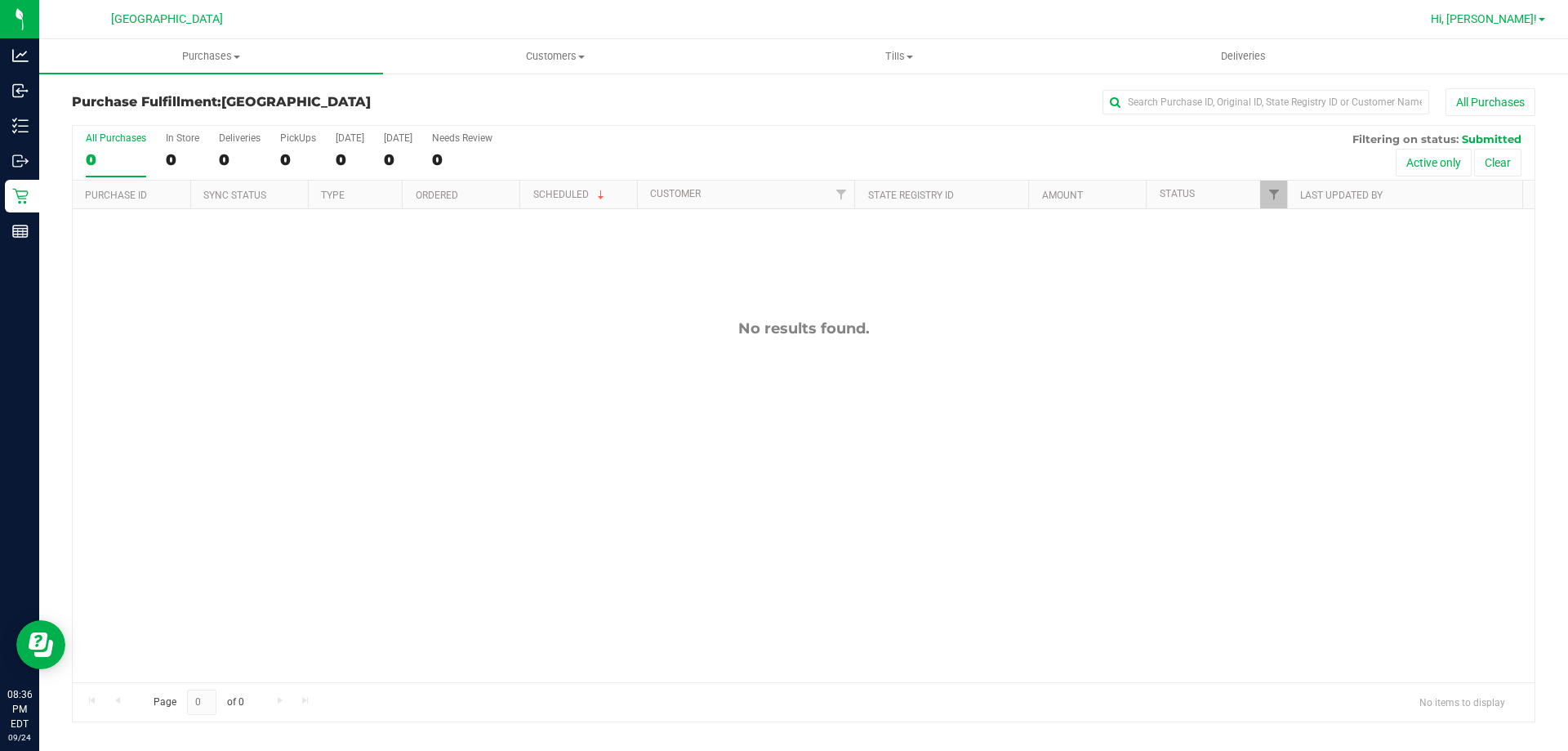
click at [1514, 17] on span "Hi, [PERSON_NAME]!" at bounding box center [1484, 19] width 106 height 13
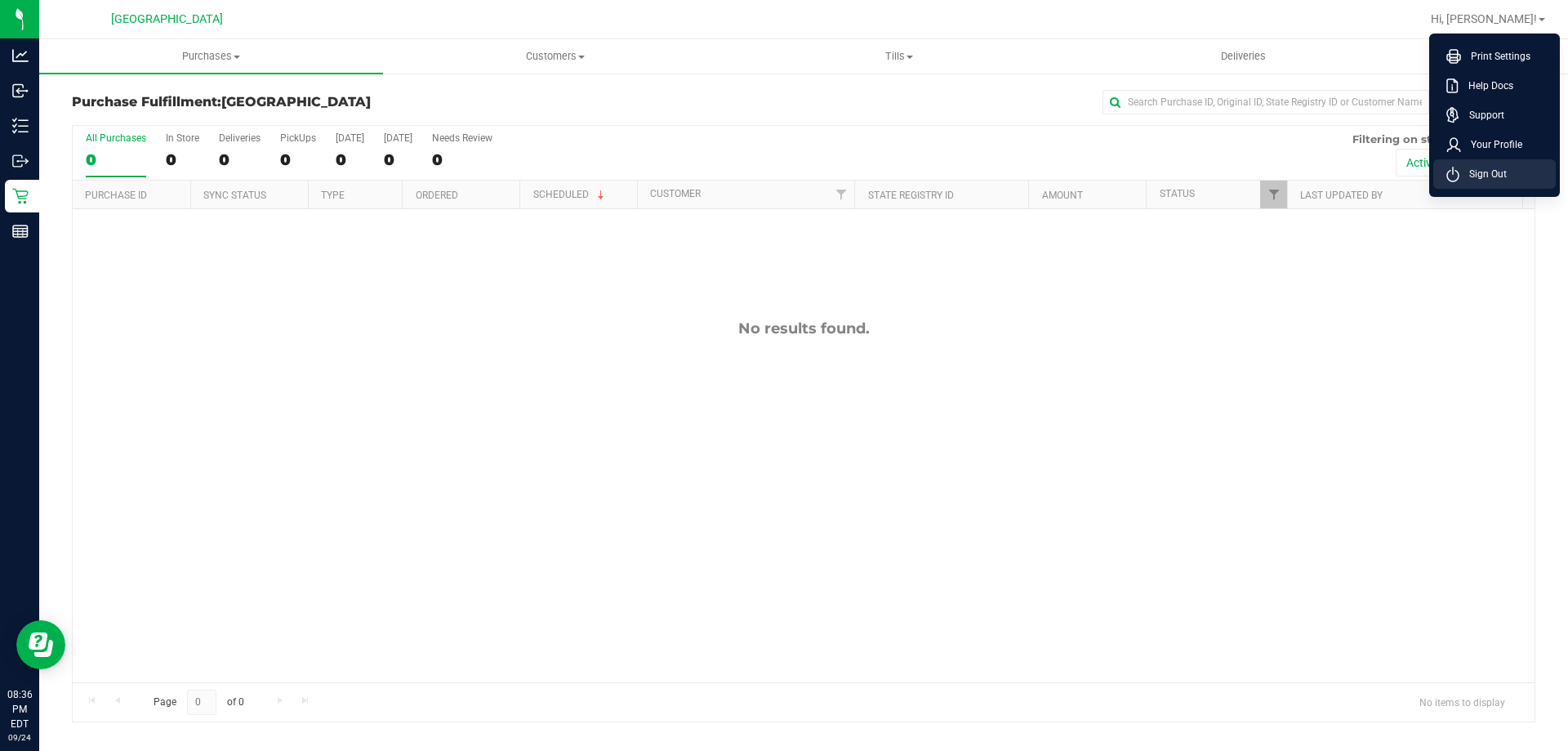
click at [1482, 175] on span "Sign Out" at bounding box center [1483, 174] width 47 height 17
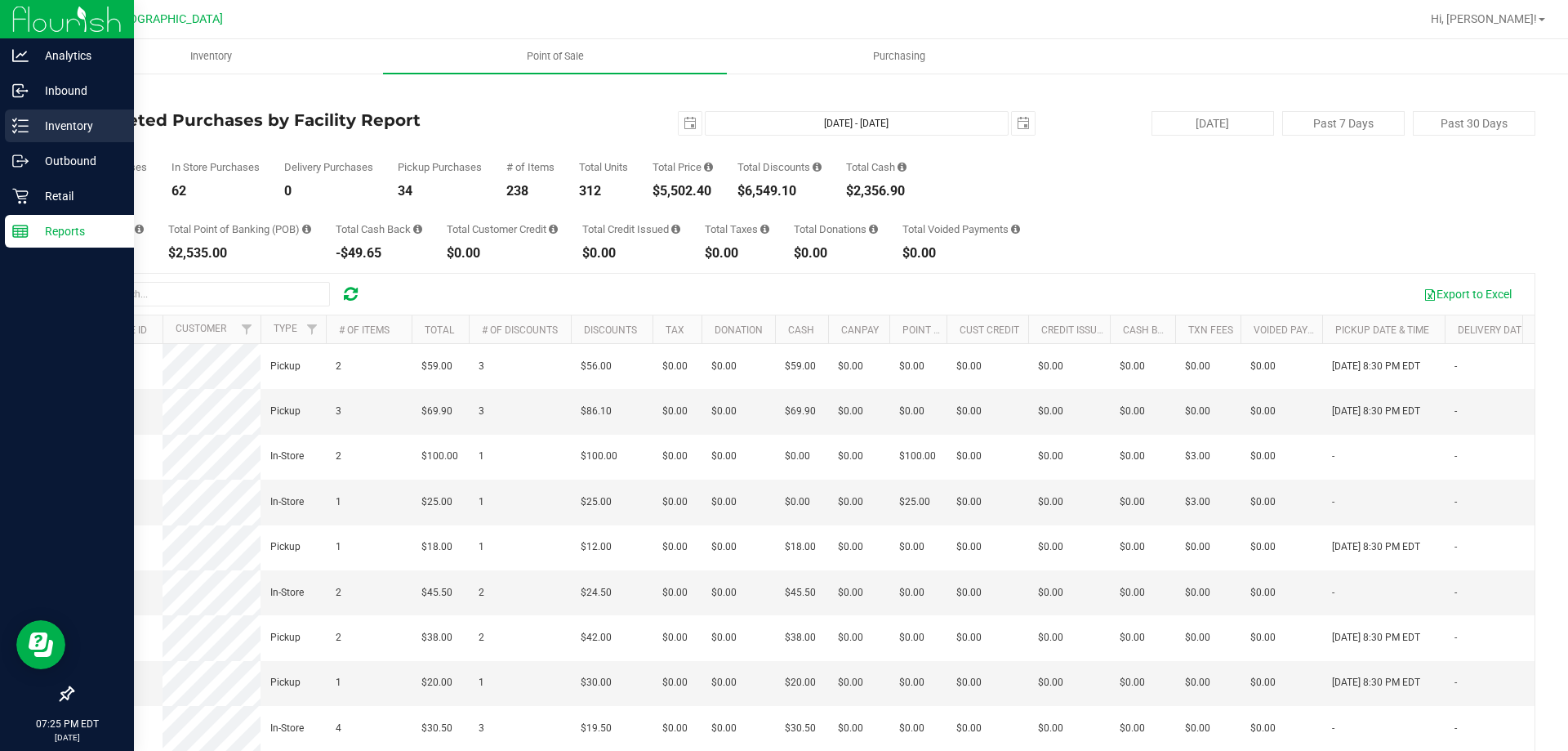
click at [93, 117] on p "Inventory" at bounding box center [78, 125] width 98 height 19
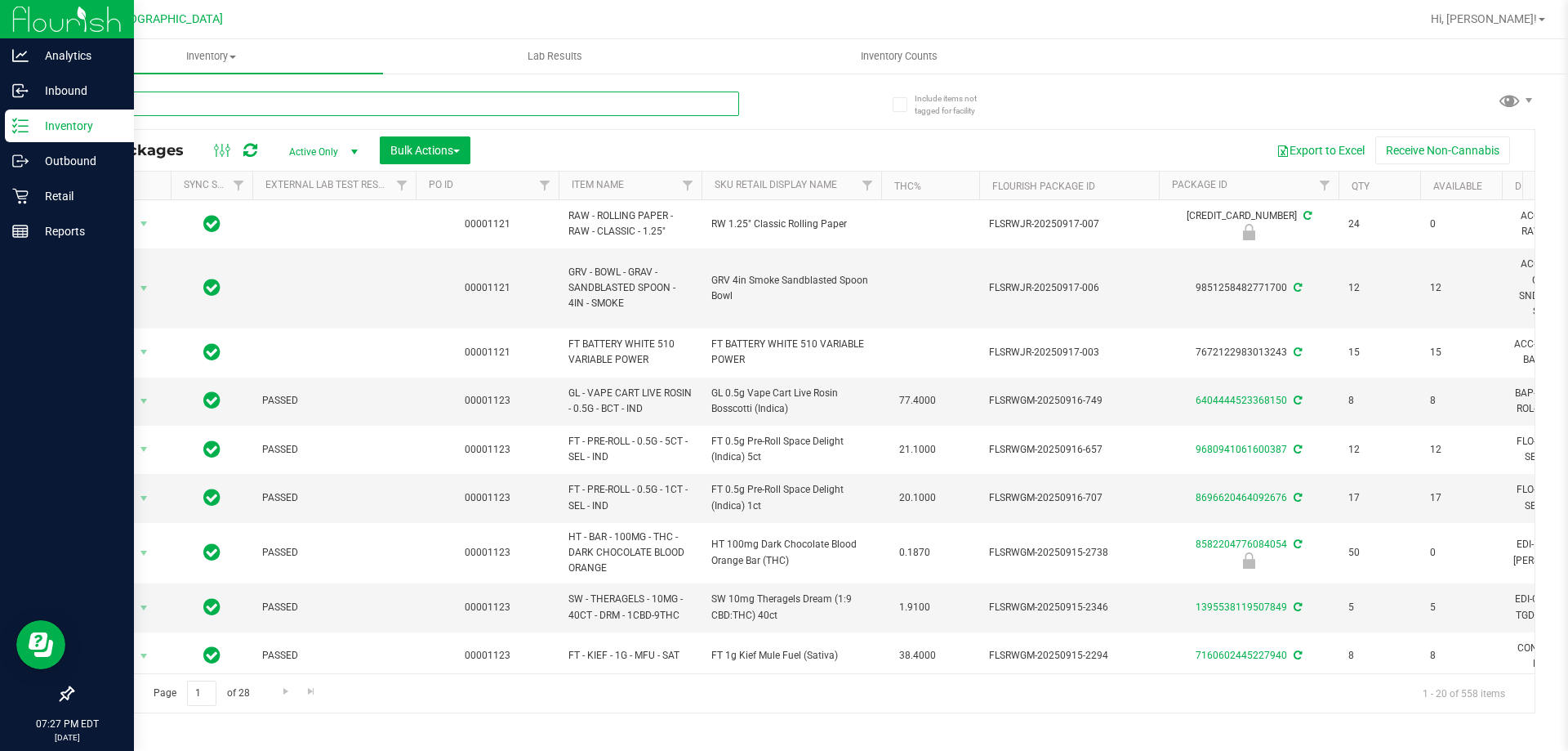
click at [335, 100] on input "text" at bounding box center [405, 104] width 667 height 24
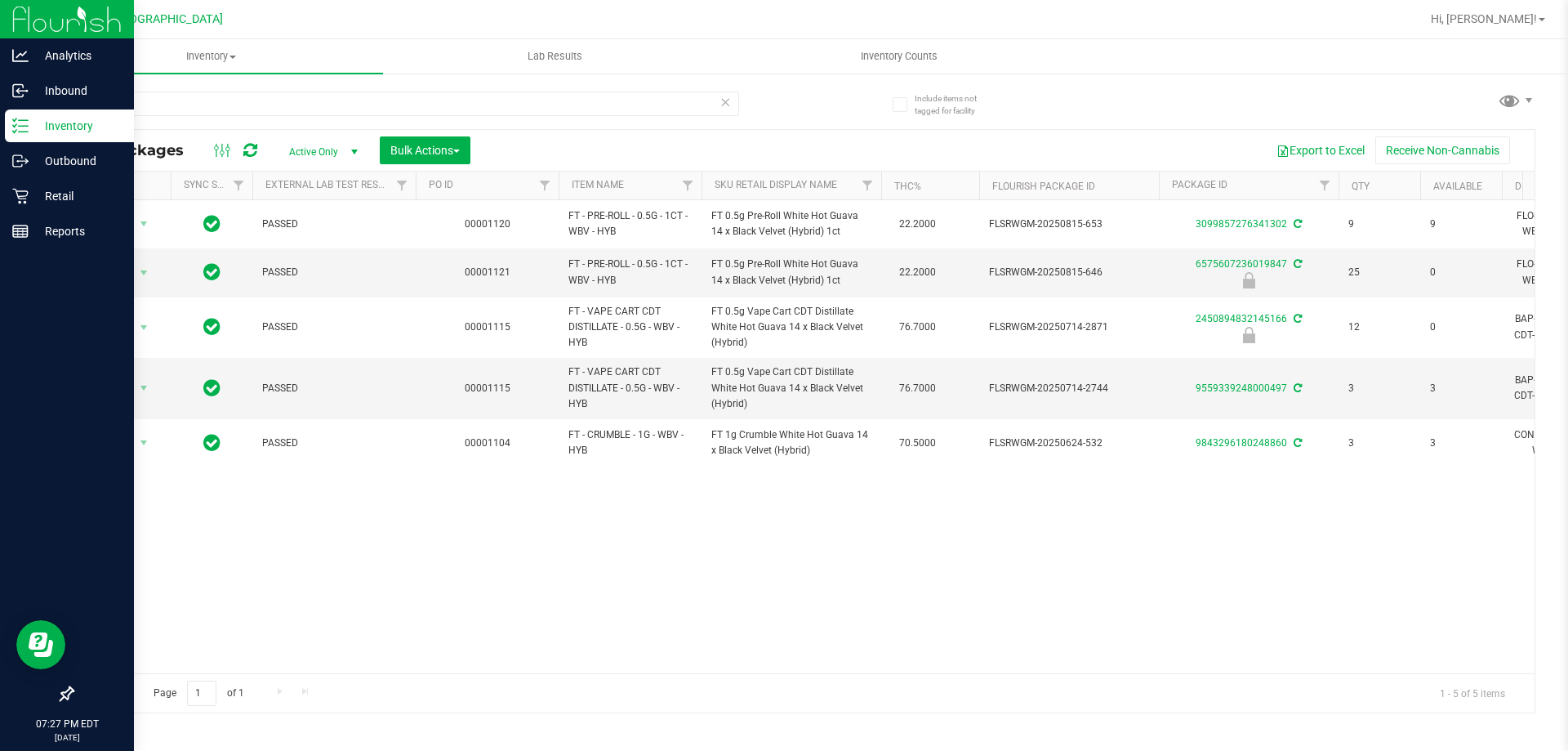
click at [596, 629] on div "Action Action Adjust qty Create package Edit attributes Global inventory Locate…" at bounding box center [804, 436] width 1462 height 473
click at [355, 102] on input "wbv" at bounding box center [405, 104] width 667 height 24
type input "w"
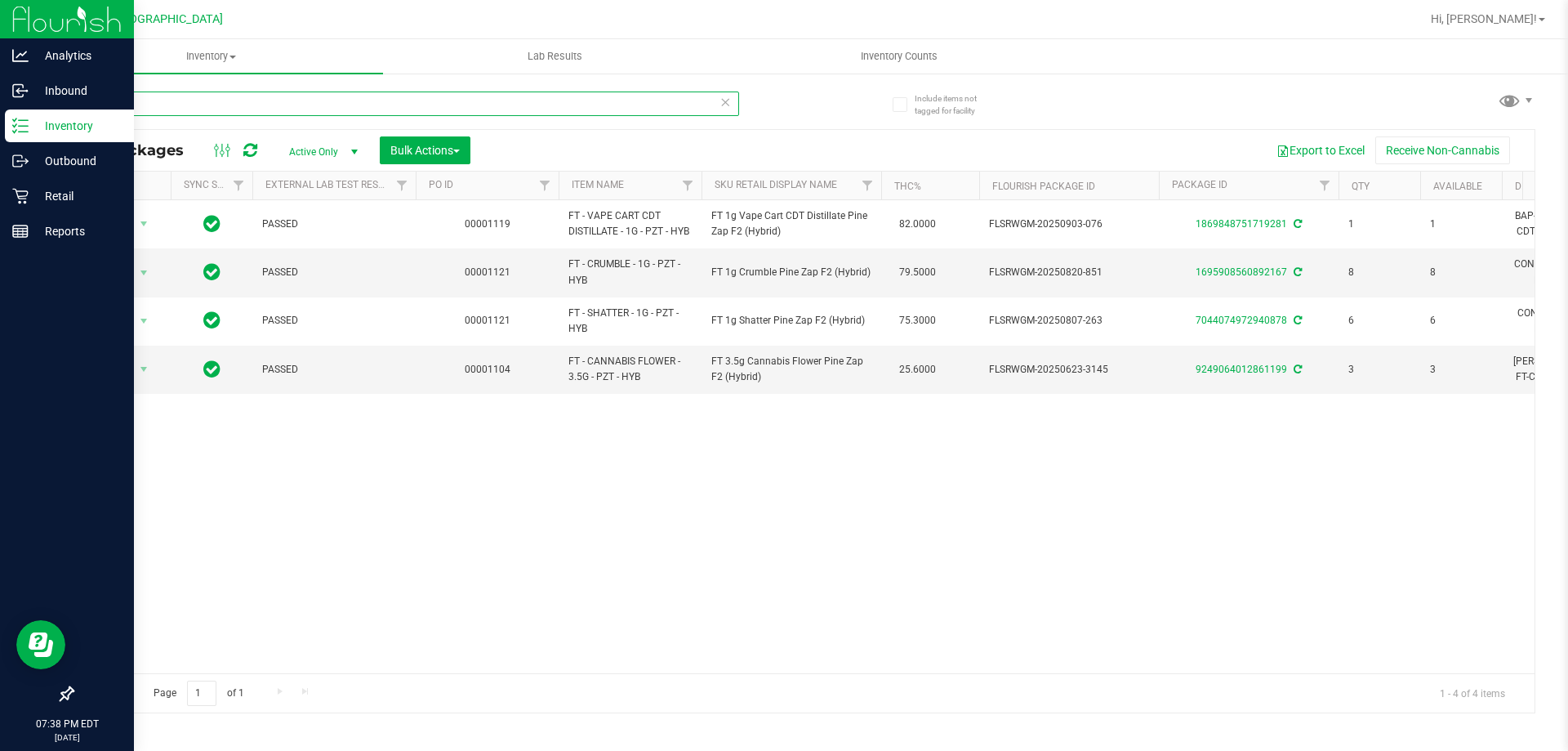
type input "pzt"
